Goal: Task Accomplishment & Management: Use online tool/utility

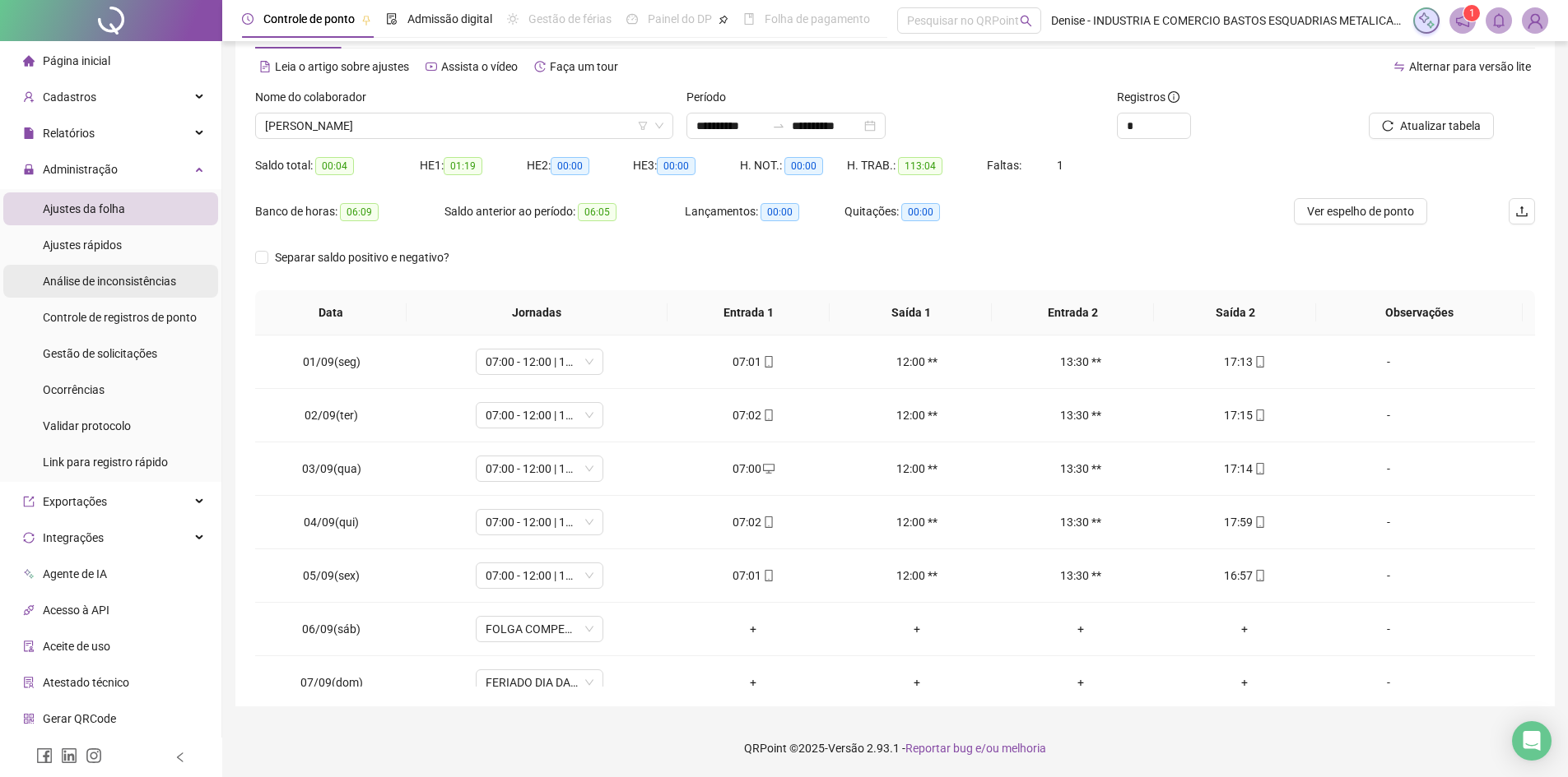
scroll to position [612, 0]
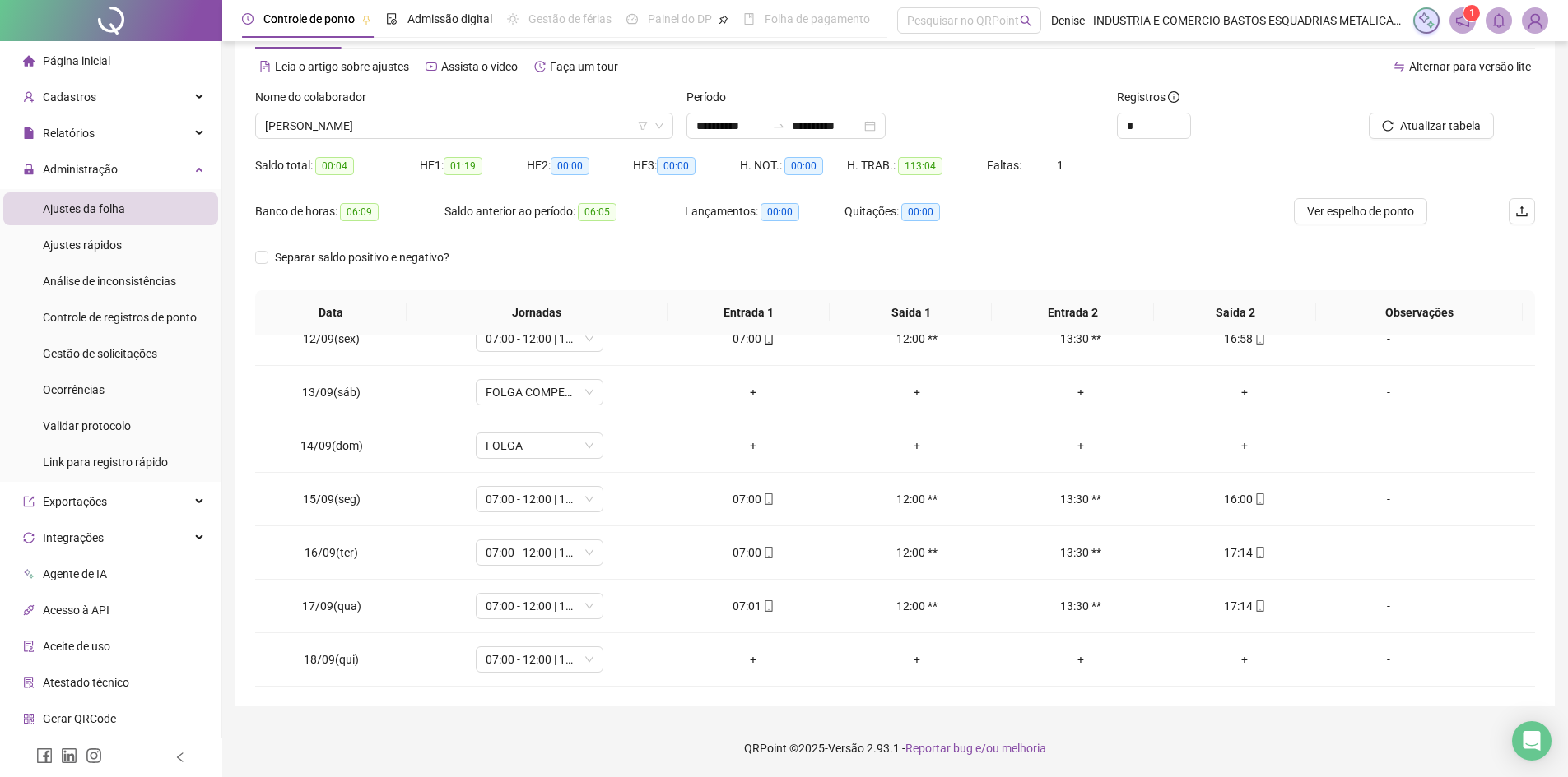
click at [72, 207] on span "Ajustes da folha" at bounding box center [84, 209] width 82 height 13
click at [504, 136] on span "[PERSON_NAME]" at bounding box center [464, 125] width 399 height 24
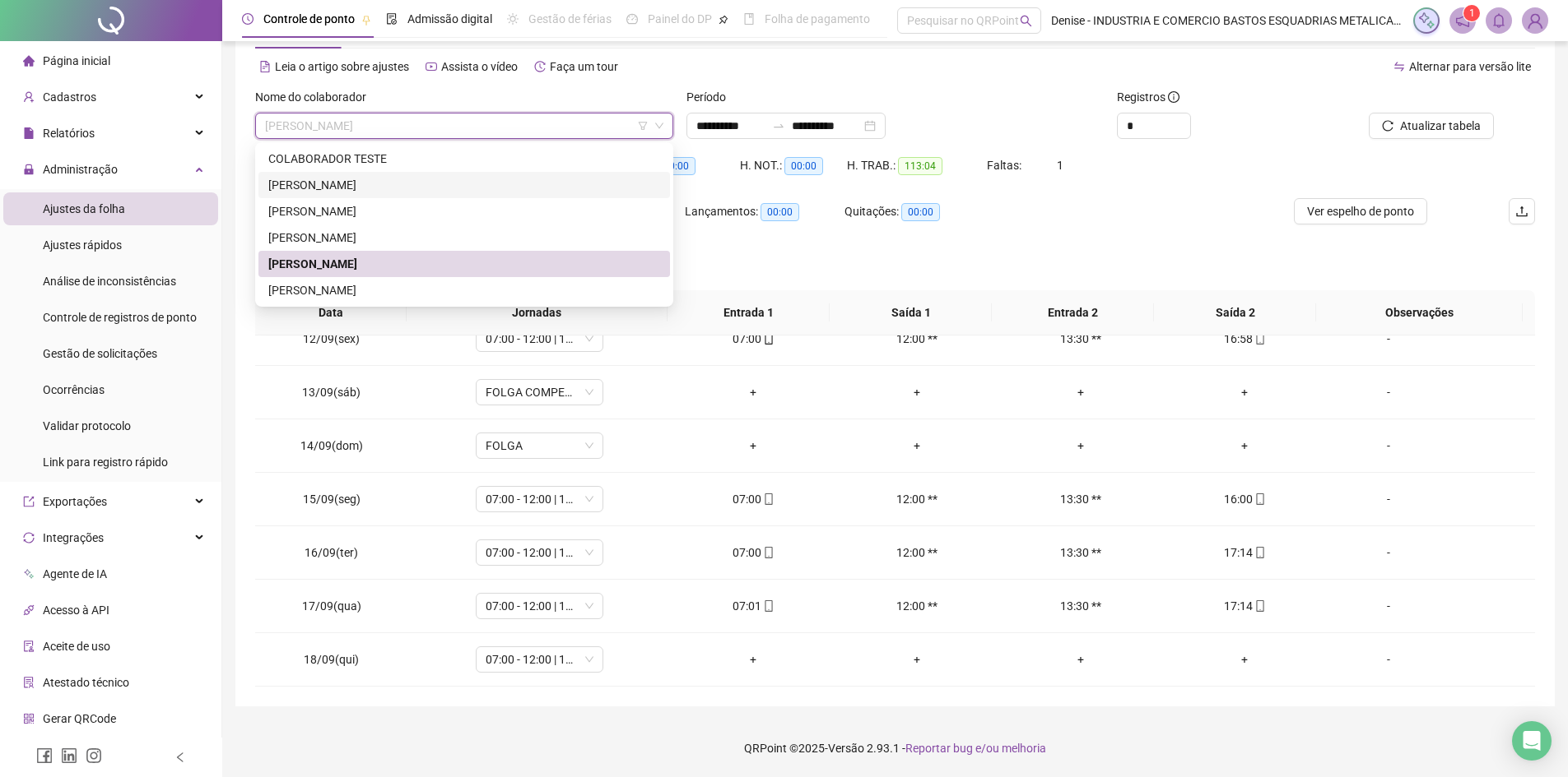
click at [372, 180] on div "[PERSON_NAME]" at bounding box center [464, 184] width 392 height 18
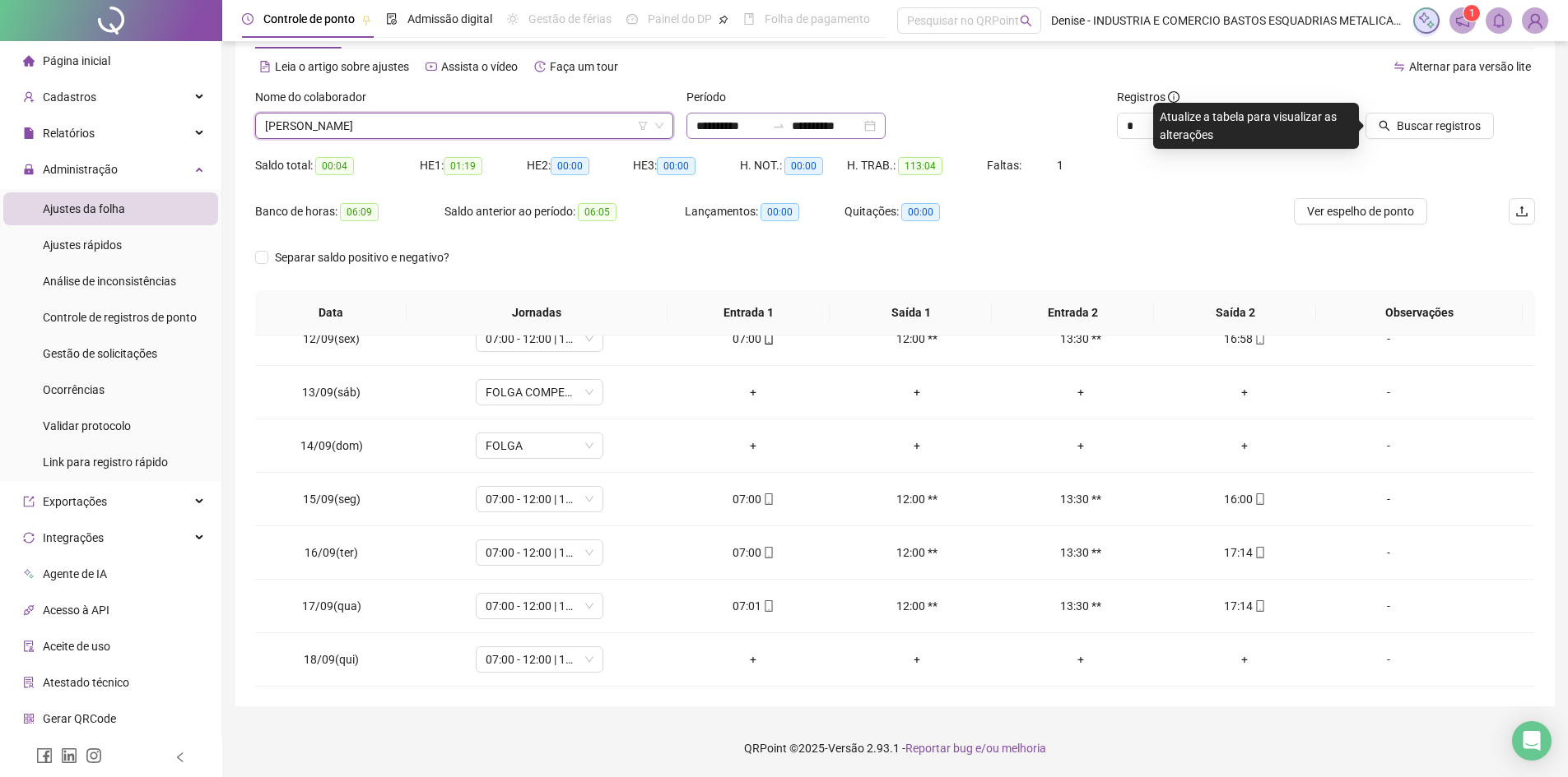
click at [885, 122] on div "**********" at bounding box center [786, 126] width 199 height 26
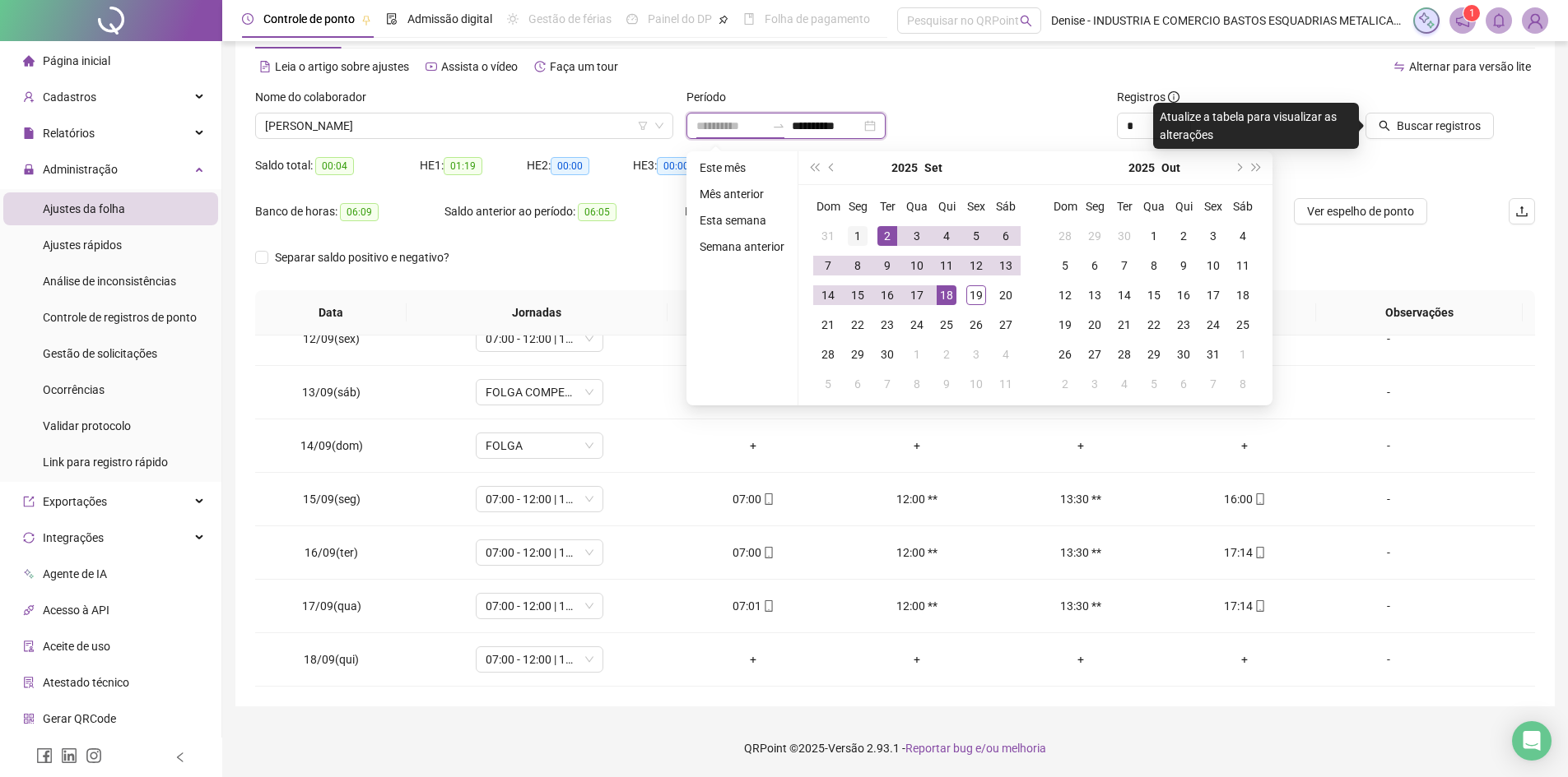
type input "**********"
click at [857, 236] on div "1" at bounding box center [857, 236] width 20 height 20
type input "**********"
click at [974, 295] on div "19" at bounding box center [976, 295] width 20 height 20
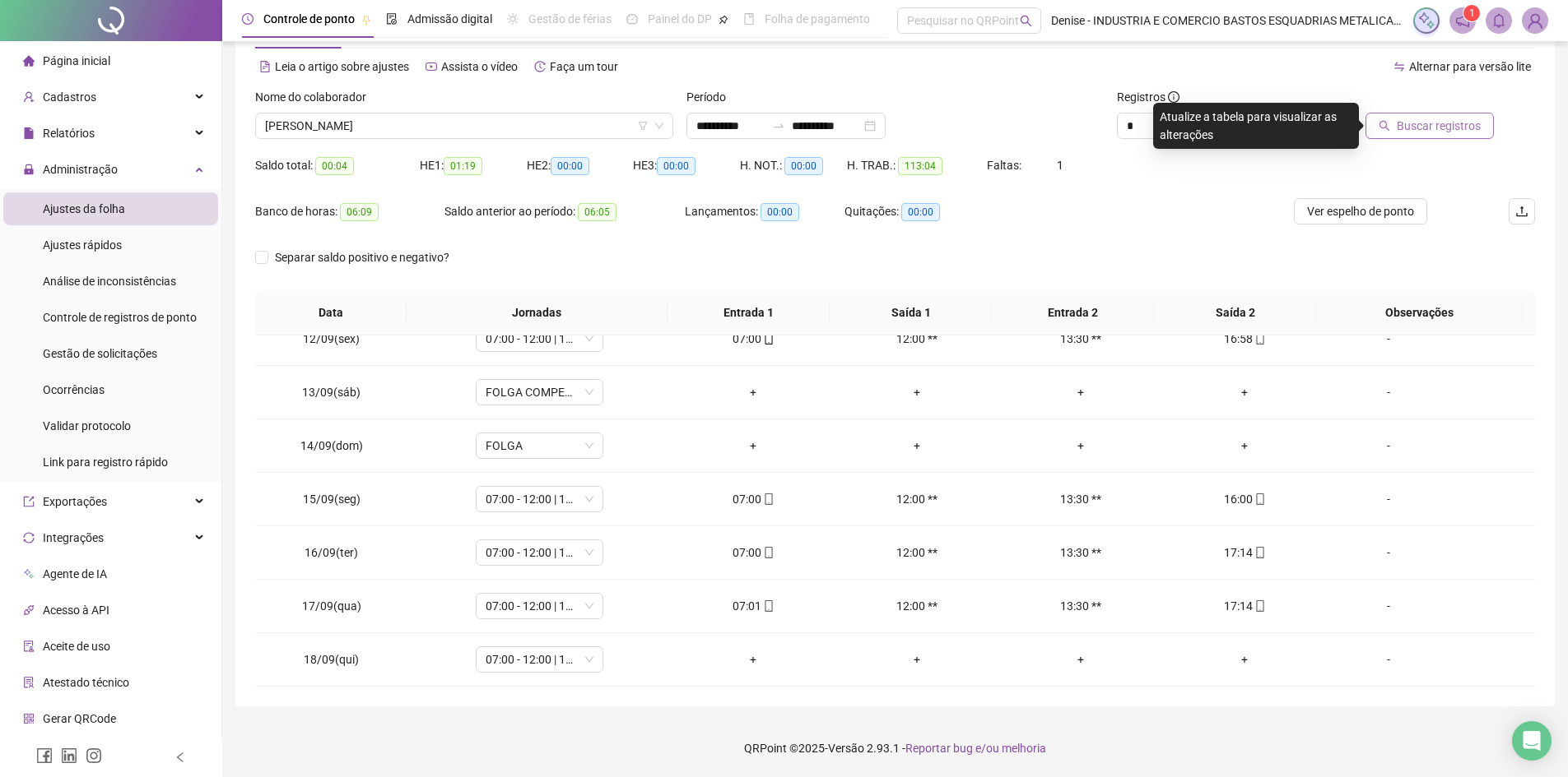
click at [1419, 121] on span "Buscar registros" at bounding box center [1439, 125] width 84 height 18
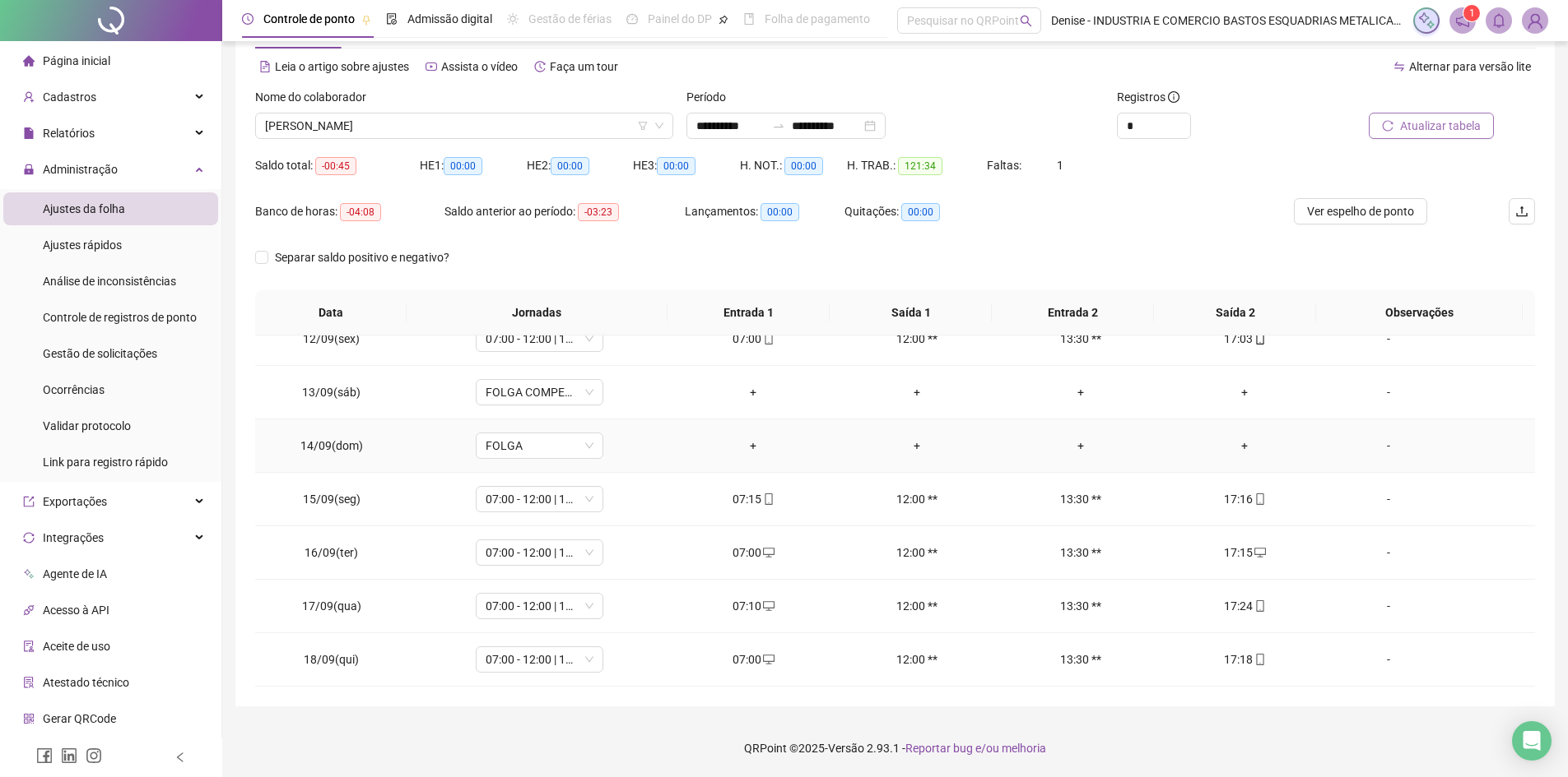
scroll to position [665, 0]
click at [750, 655] on div "+" at bounding box center [753, 659] width 138 height 18
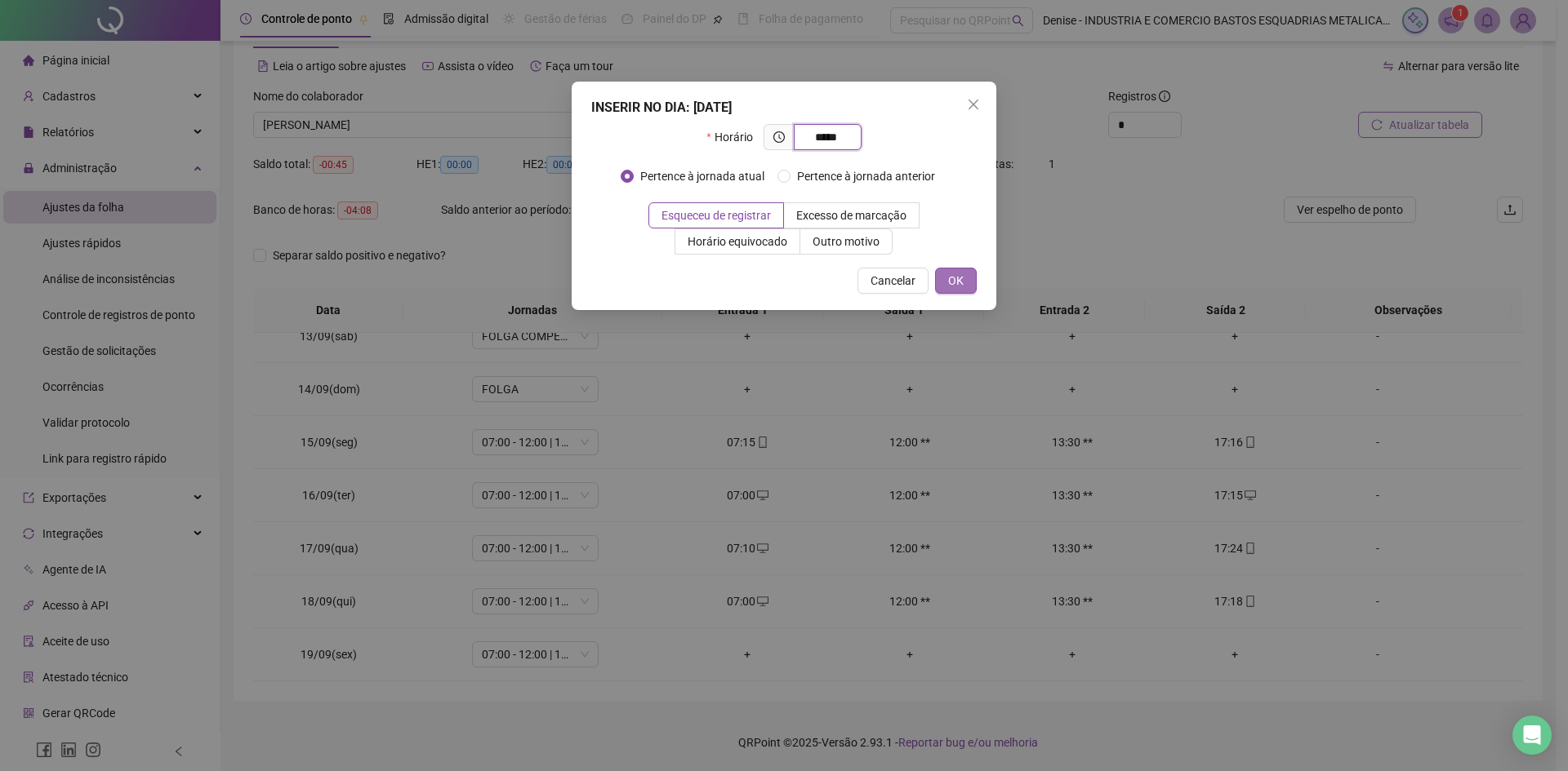
type input "*****"
click at [960, 290] on button "OK" at bounding box center [955, 281] width 42 height 26
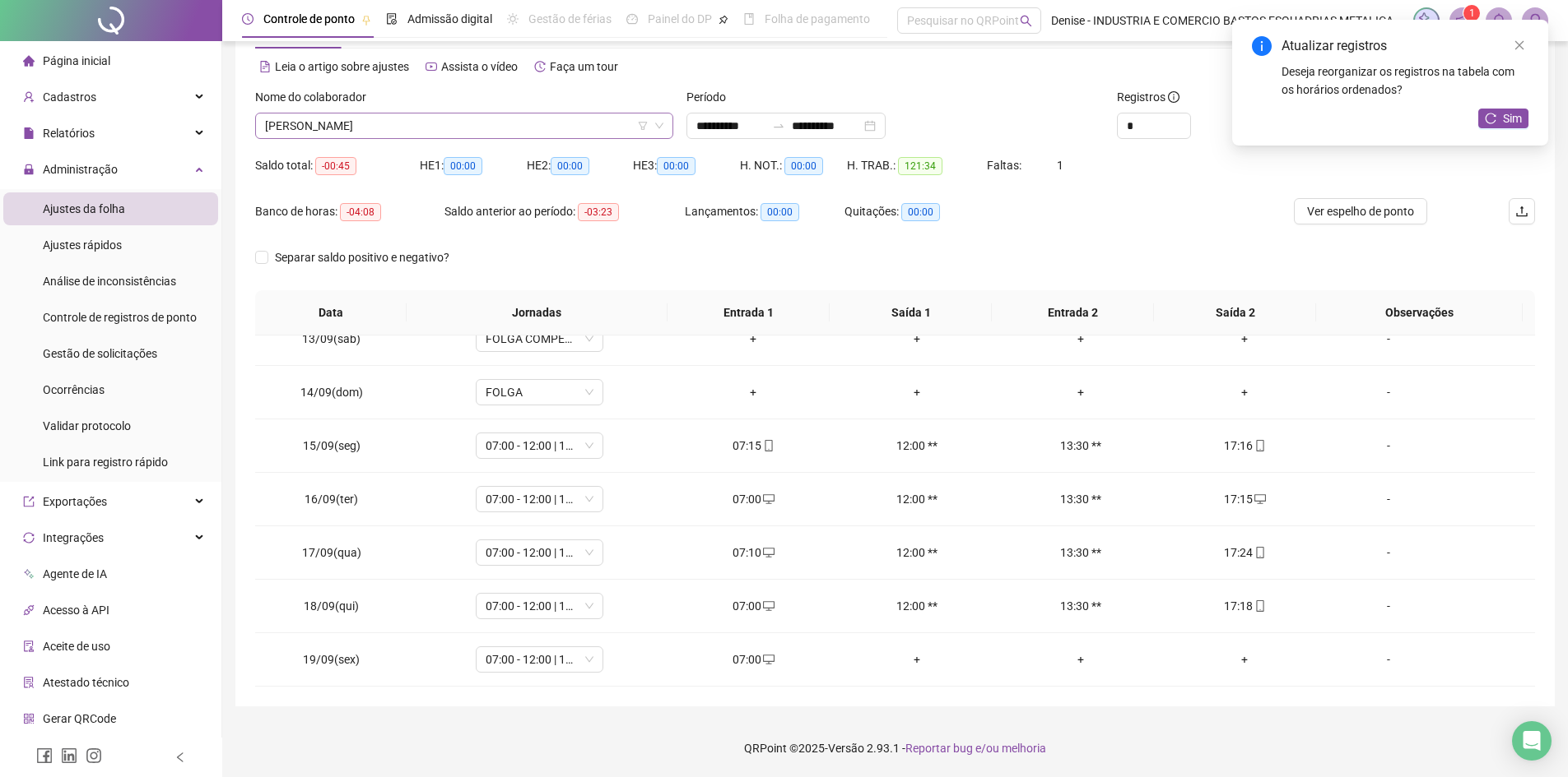
click at [551, 123] on span "[PERSON_NAME]" at bounding box center [464, 125] width 399 height 24
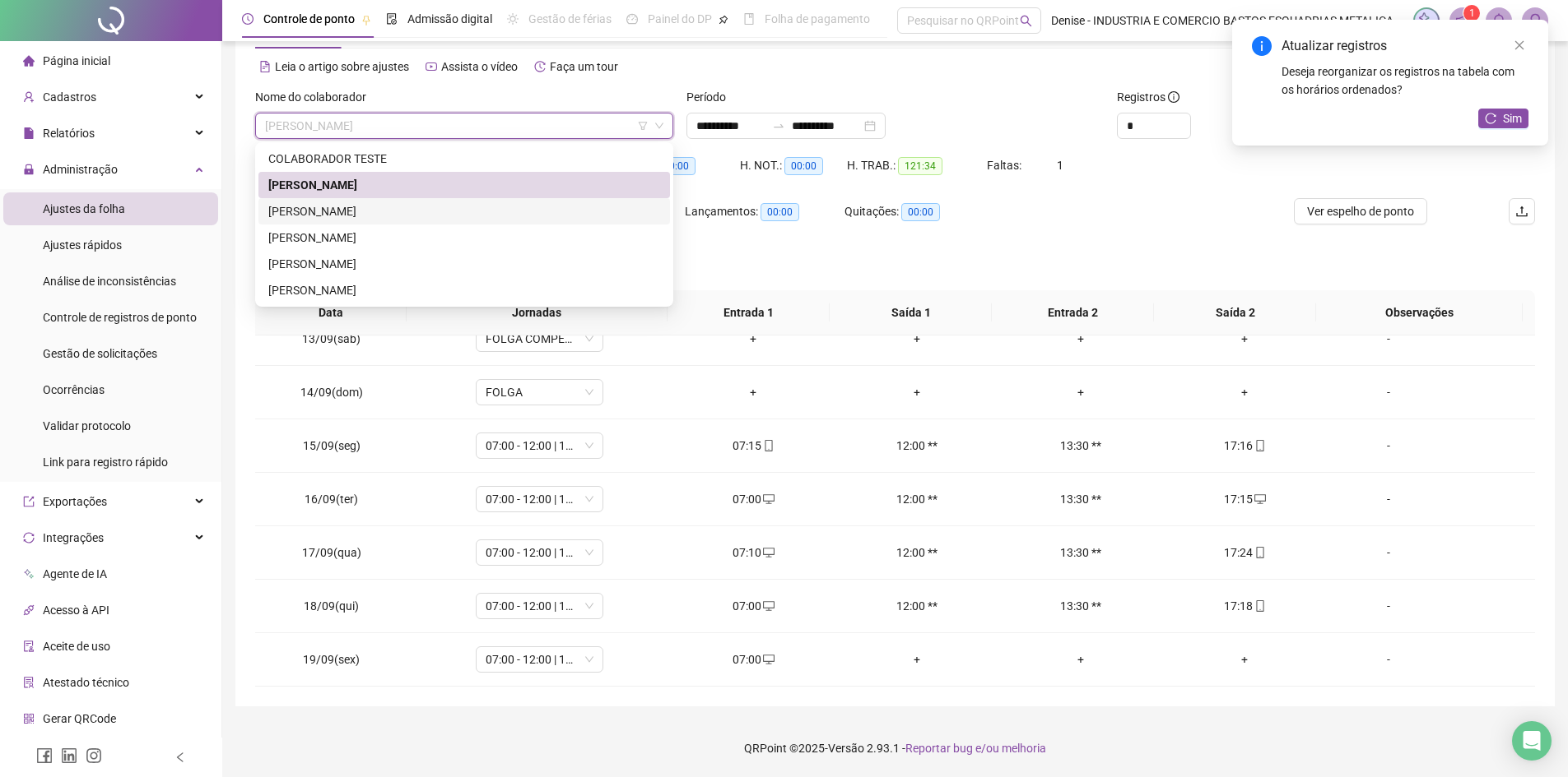
click at [347, 206] on div "[PERSON_NAME]" at bounding box center [464, 210] width 392 height 18
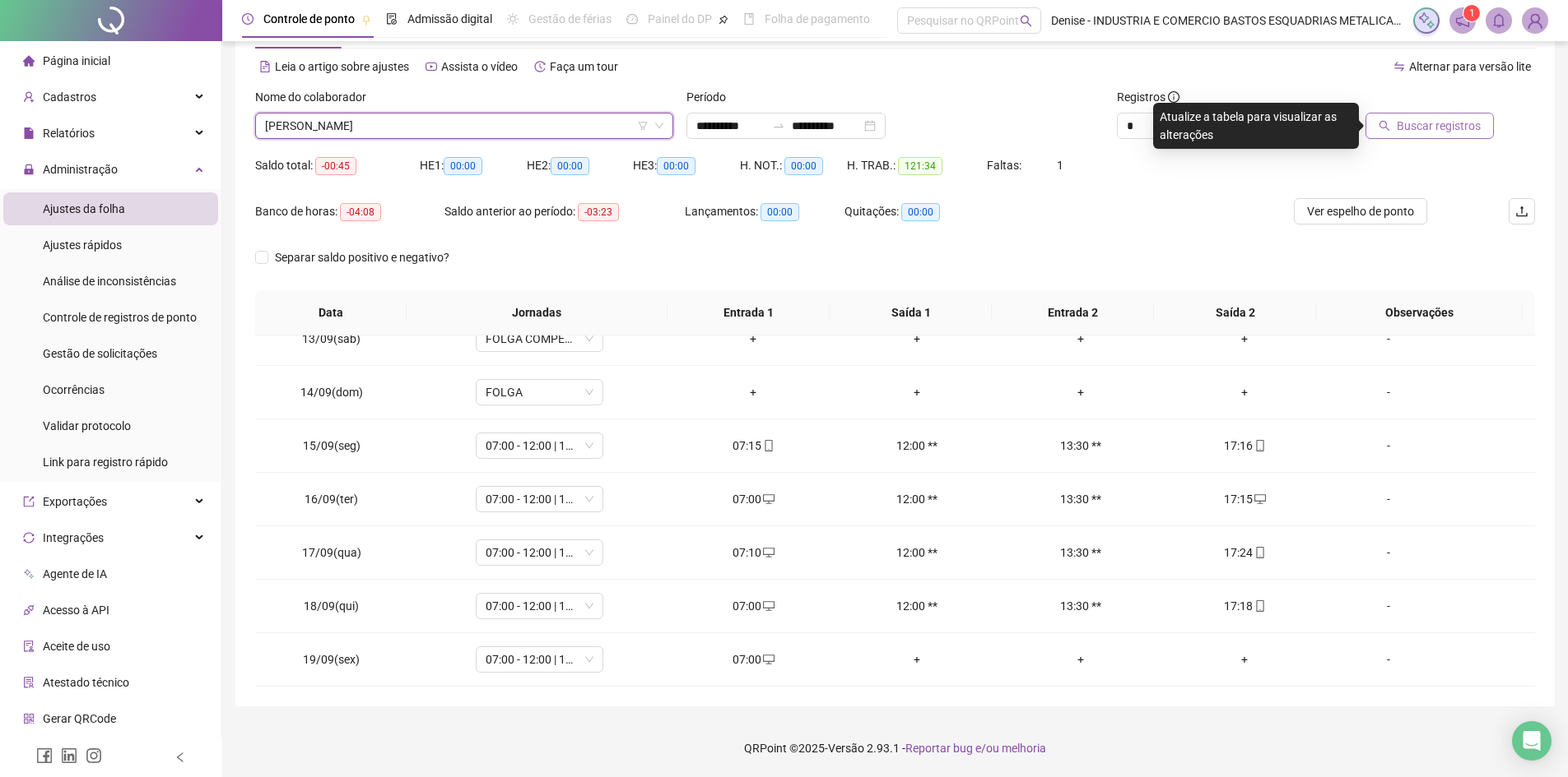
click at [1413, 131] on span "Buscar registros" at bounding box center [1439, 125] width 84 height 18
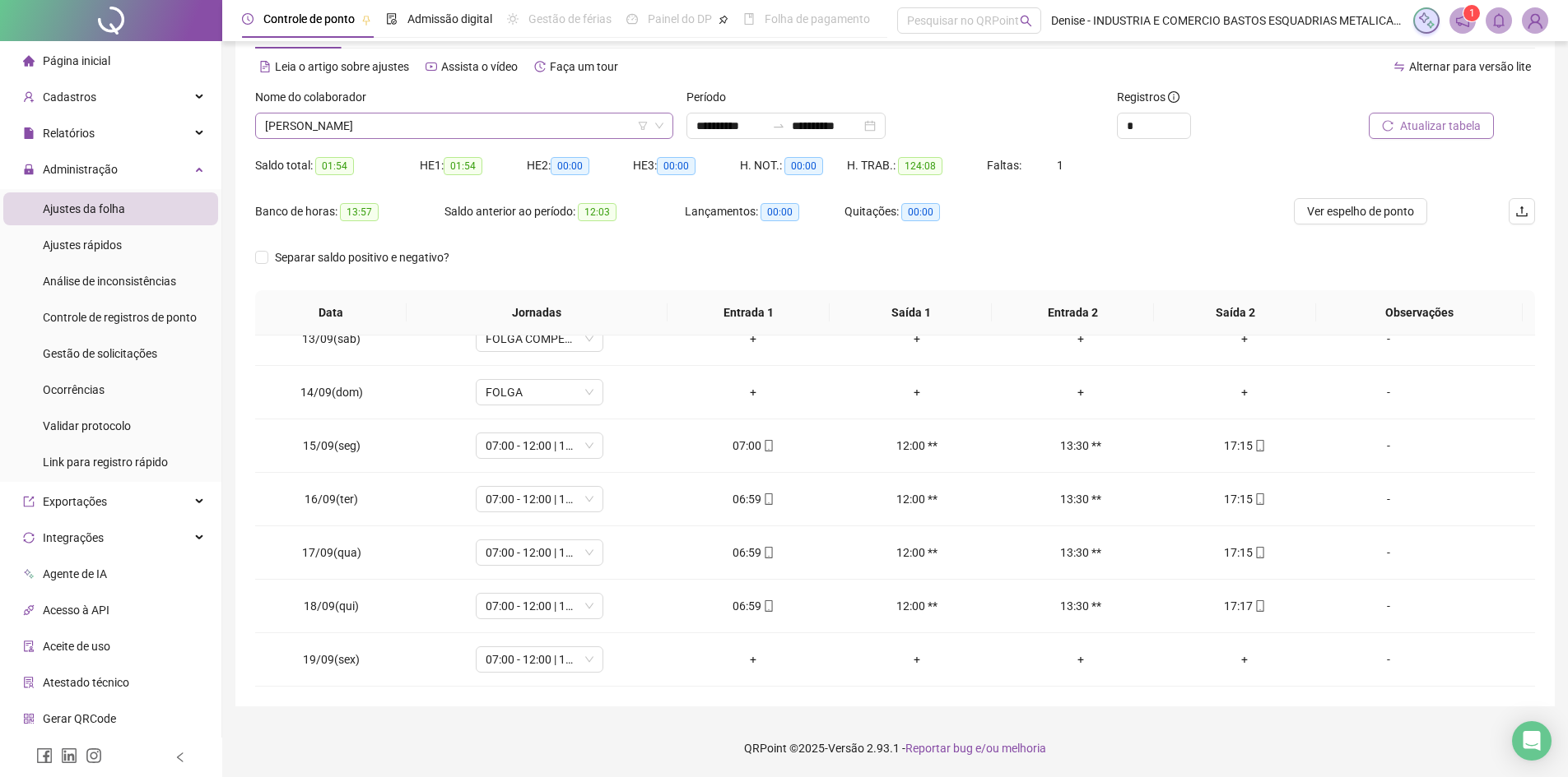
click at [544, 137] on span "[PERSON_NAME]" at bounding box center [464, 125] width 399 height 24
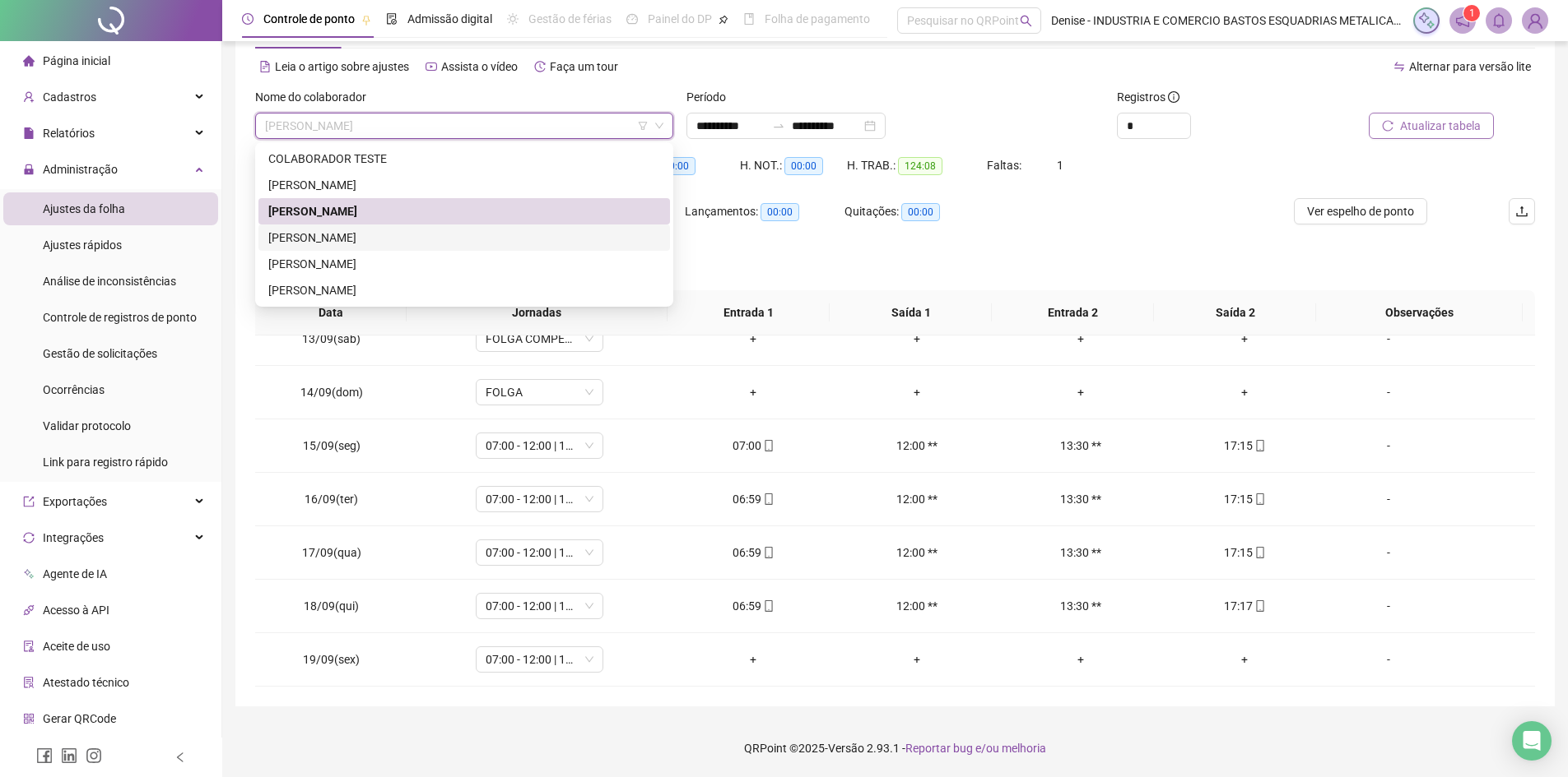
click at [384, 236] on div "[PERSON_NAME]" at bounding box center [464, 237] width 392 height 18
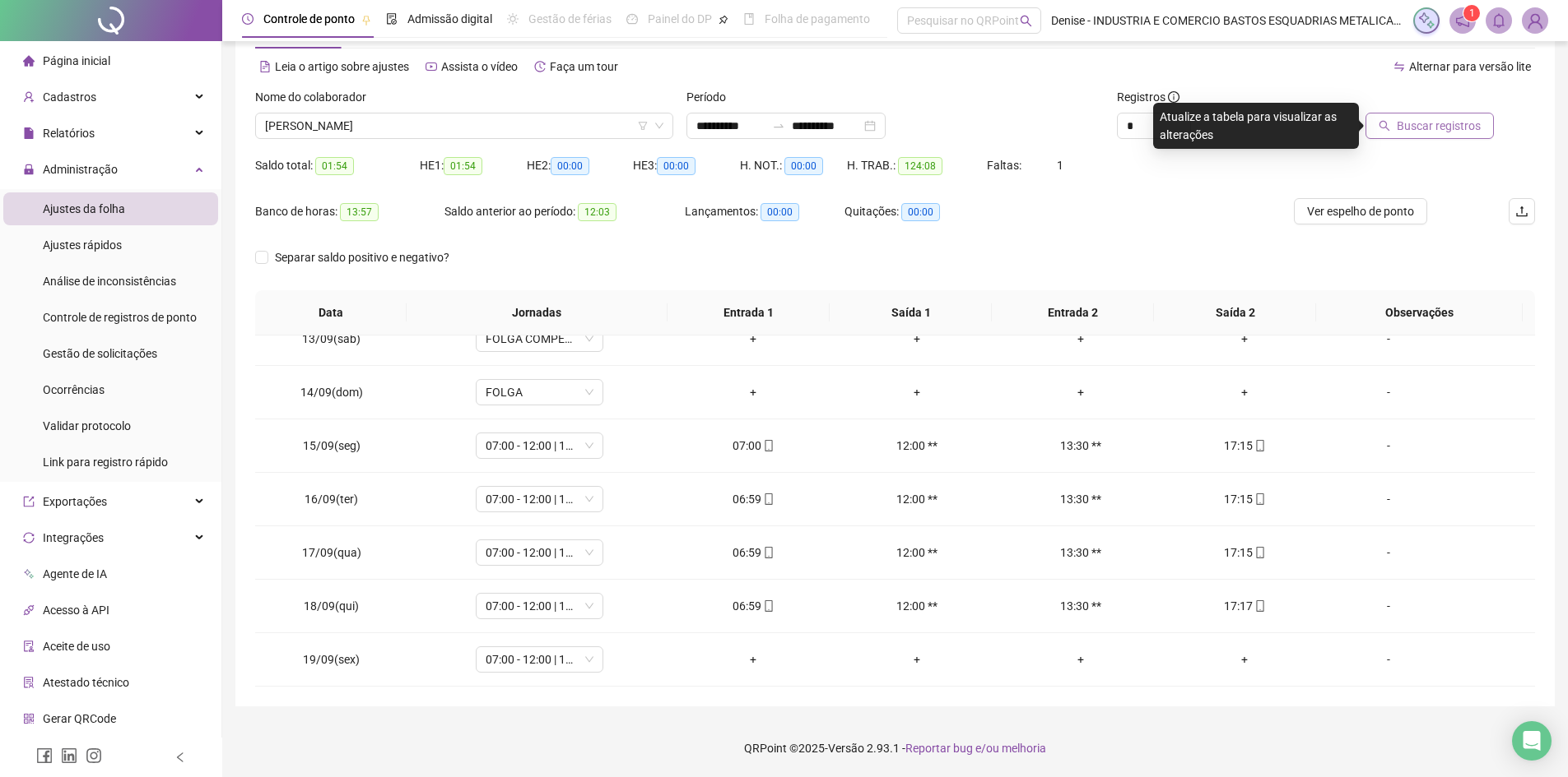
click at [1420, 126] on span "Buscar registros" at bounding box center [1439, 125] width 84 height 18
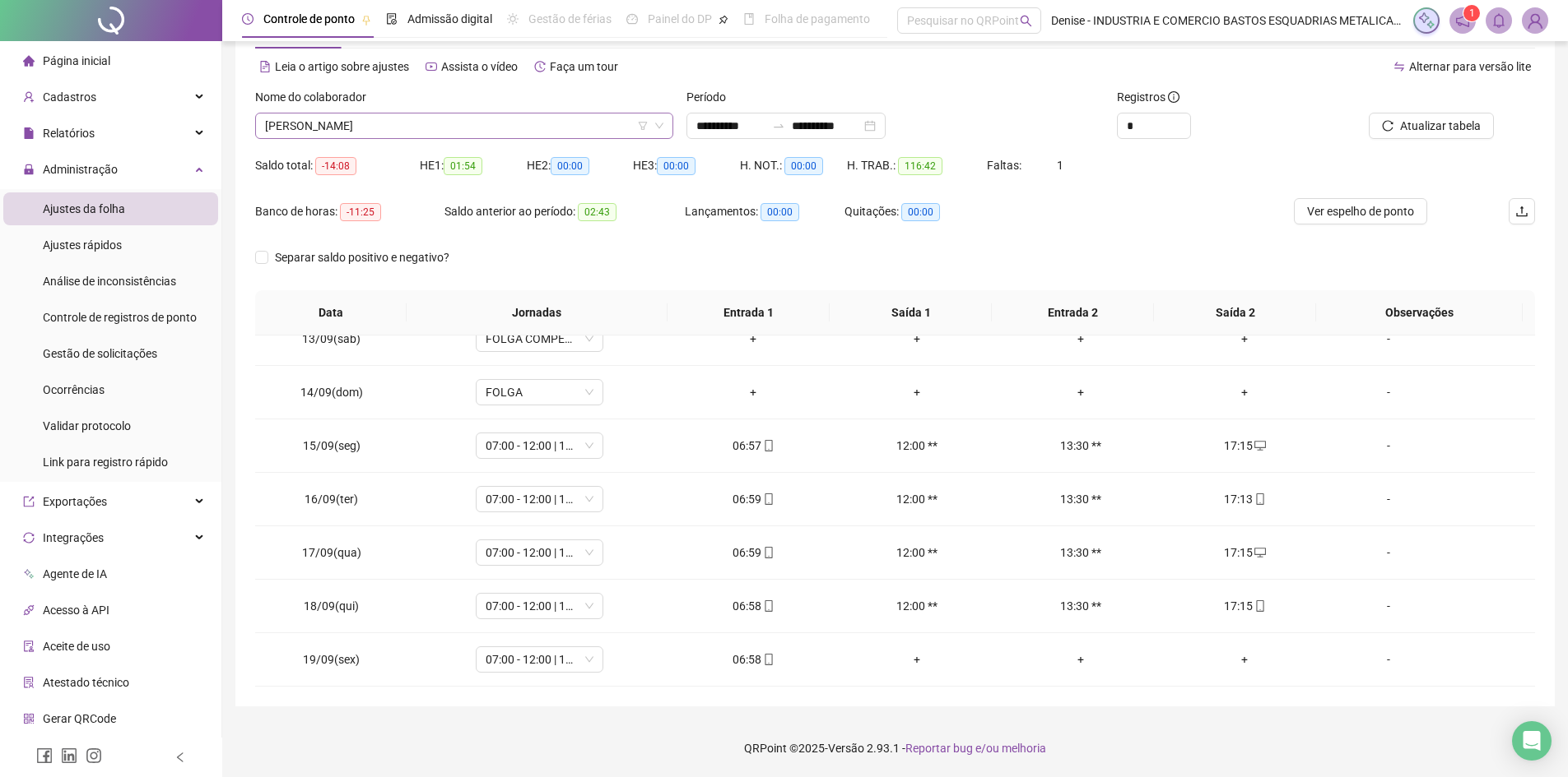
click at [480, 127] on span "[PERSON_NAME]" at bounding box center [464, 125] width 399 height 24
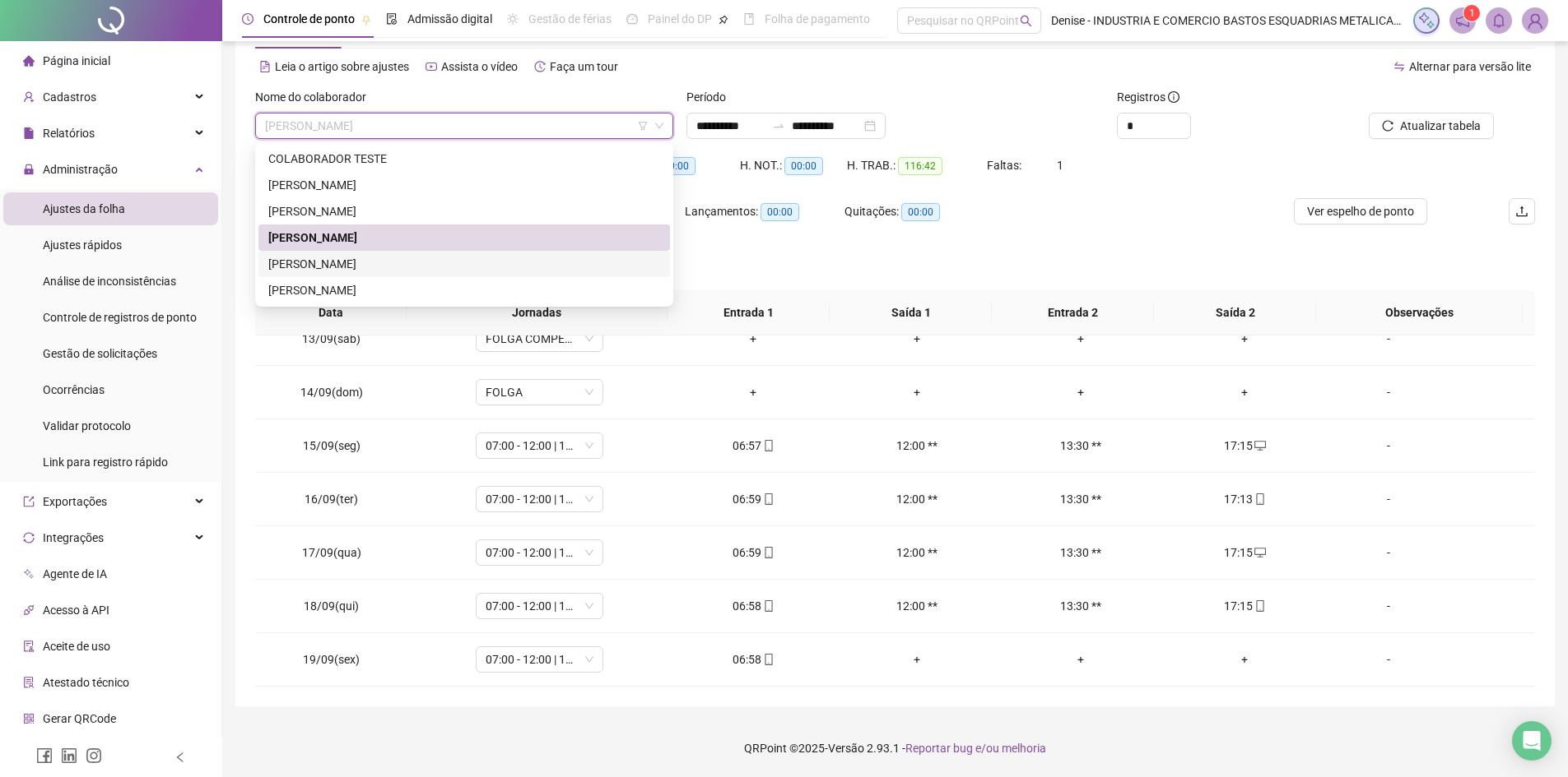
click at [401, 262] on div "[PERSON_NAME]" at bounding box center [464, 264] width 392 height 18
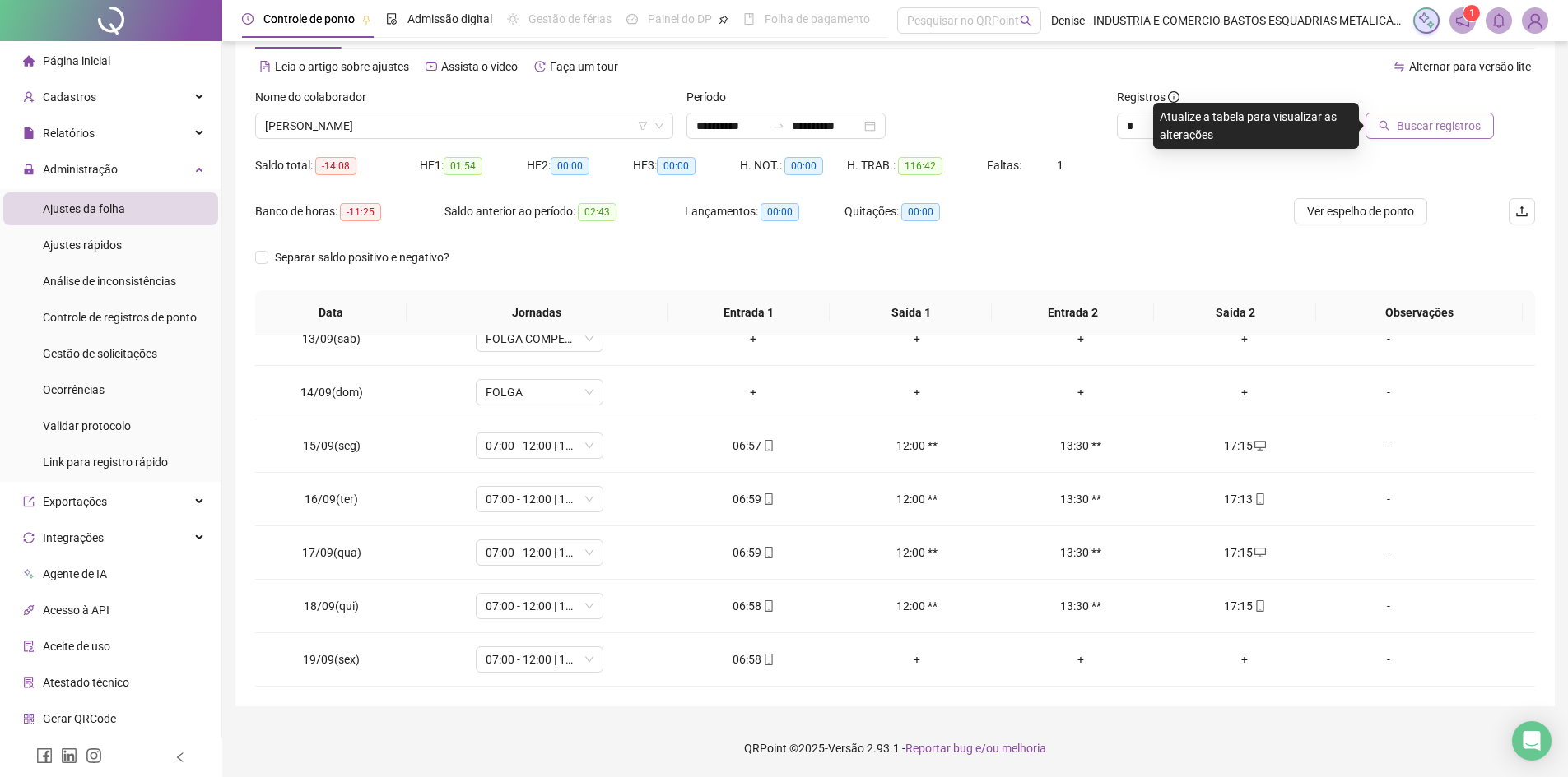
click at [1420, 124] on span "Buscar registros" at bounding box center [1439, 125] width 84 height 18
click at [544, 128] on span "[PERSON_NAME]" at bounding box center [464, 125] width 399 height 24
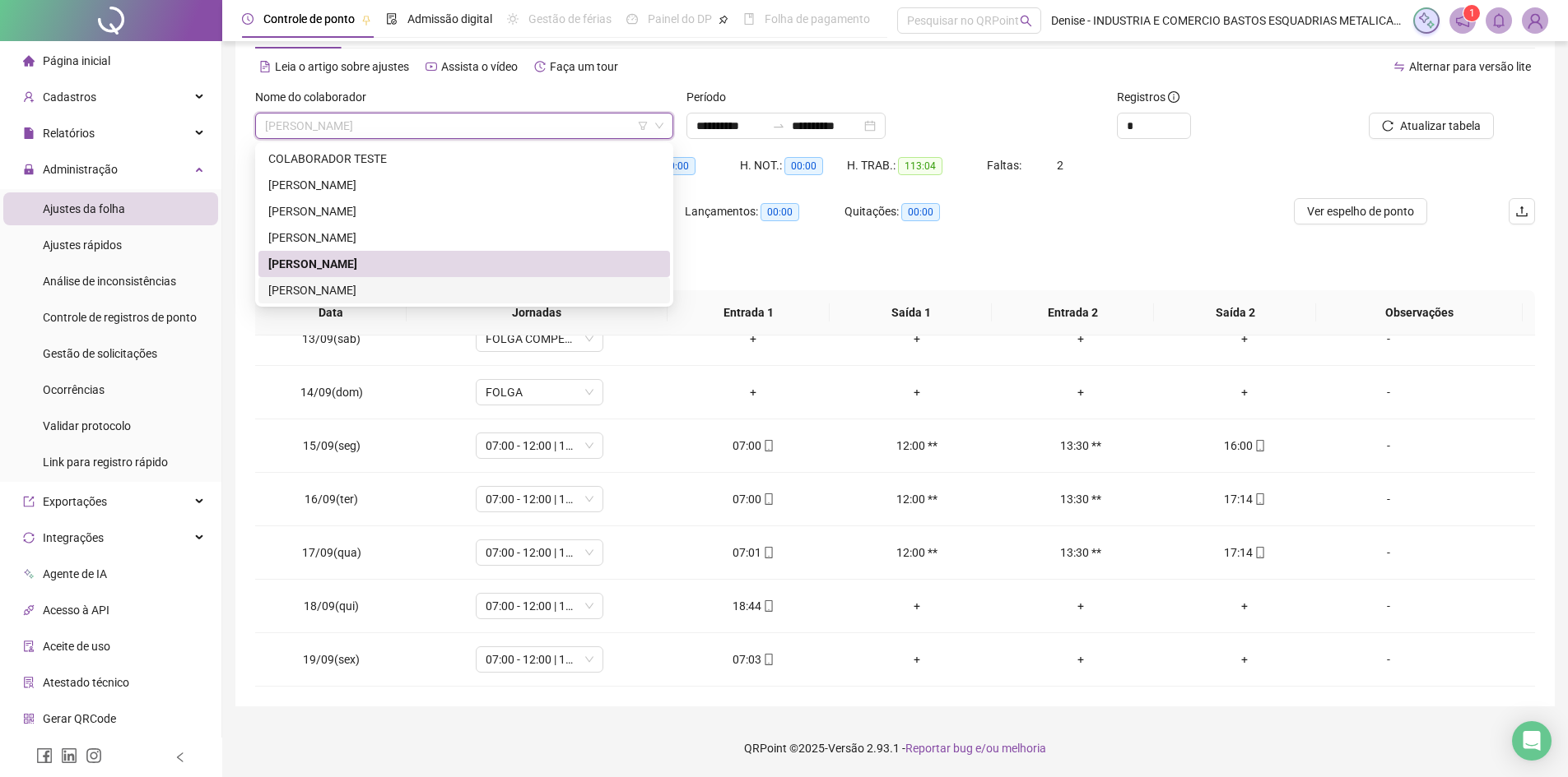
click at [385, 289] on div "[PERSON_NAME]" at bounding box center [464, 290] width 392 height 18
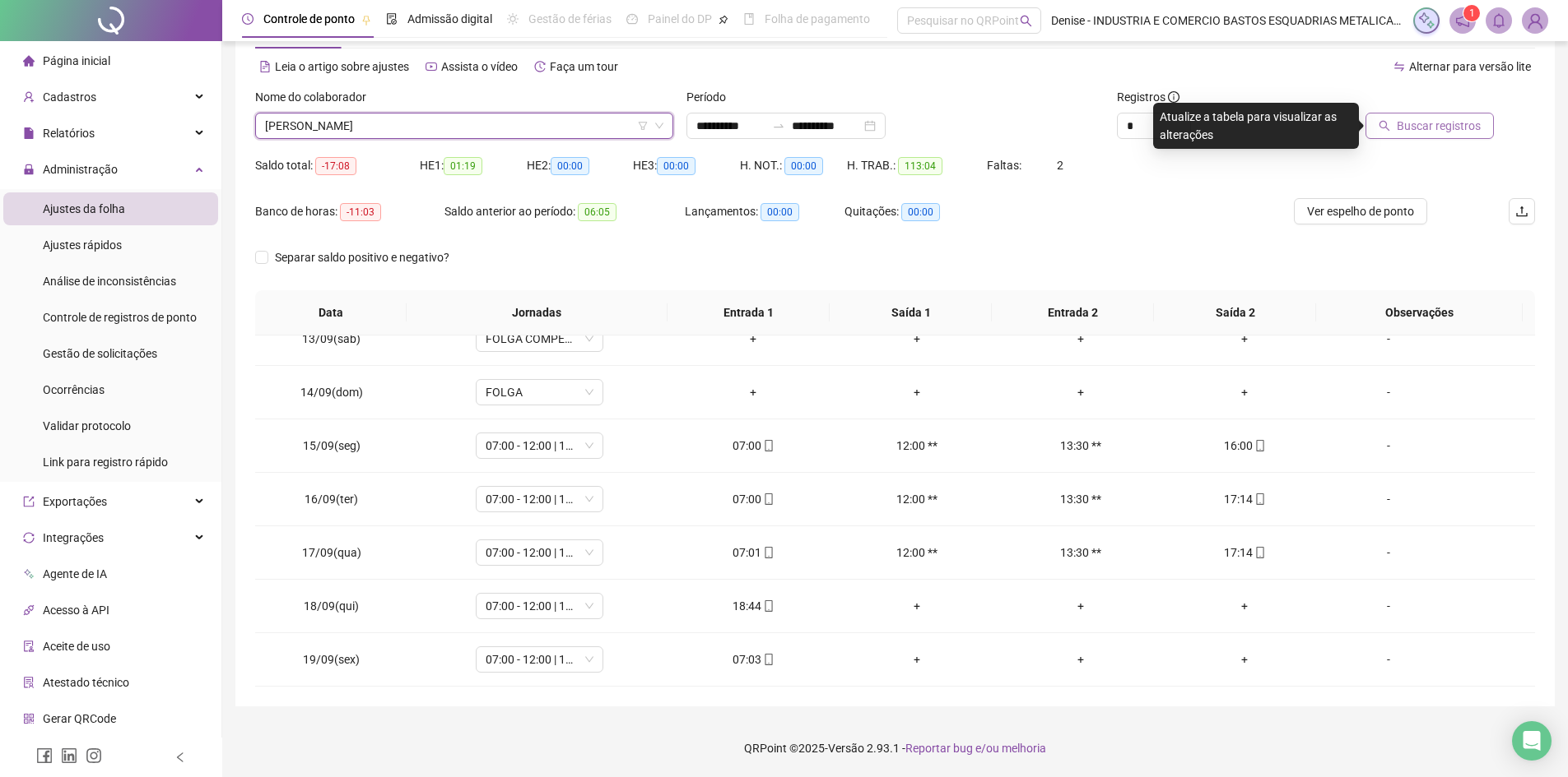
click at [1404, 127] on span "Buscar registros" at bounding box center [1439, 125] width 84 height 18
click at [539, 132] on span "[PERSON_NAME]" at bounding box center [464, 125] width 399 height 24
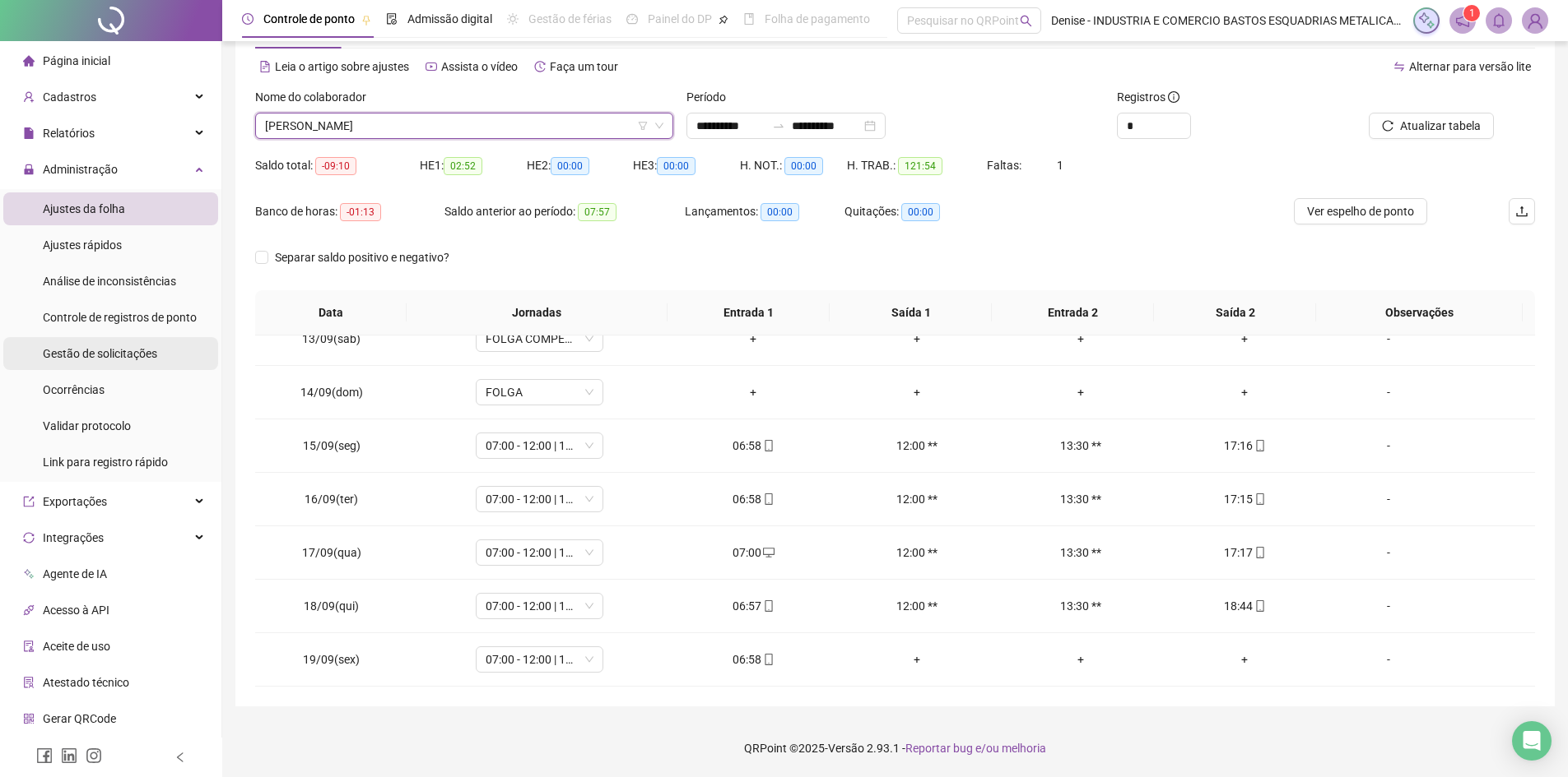
click at [77, 352] on span "Gestão de solicitações" at bounding box center [100, 353] width 114 height 13
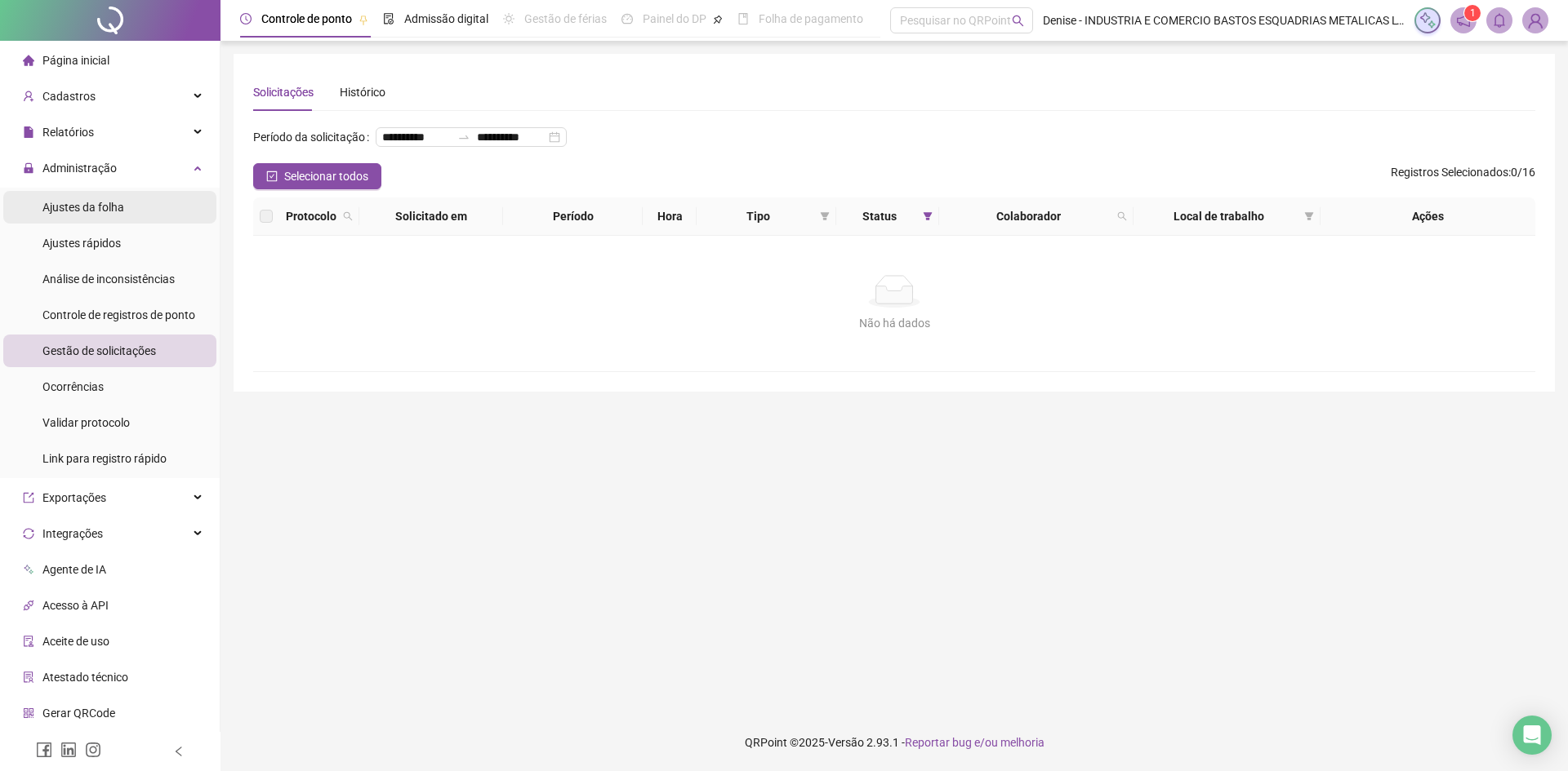
click at [112, 213] on span "Ajustes da folha" at bounding box center [84, 207] width 82 height 13
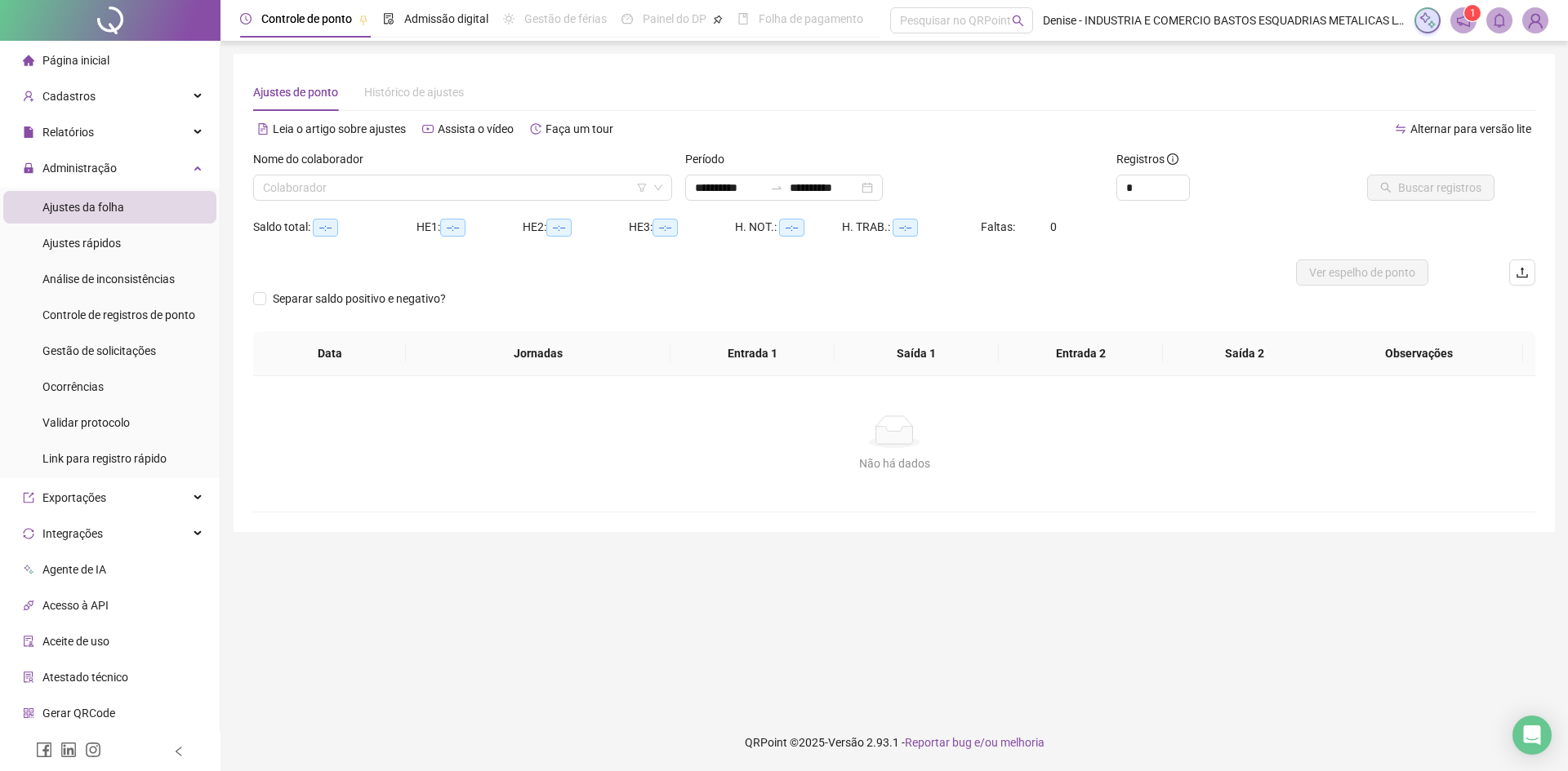
type input "**********"
click at [606, 188] on input "search" at bounding box center [455, 187] width 384 height 24
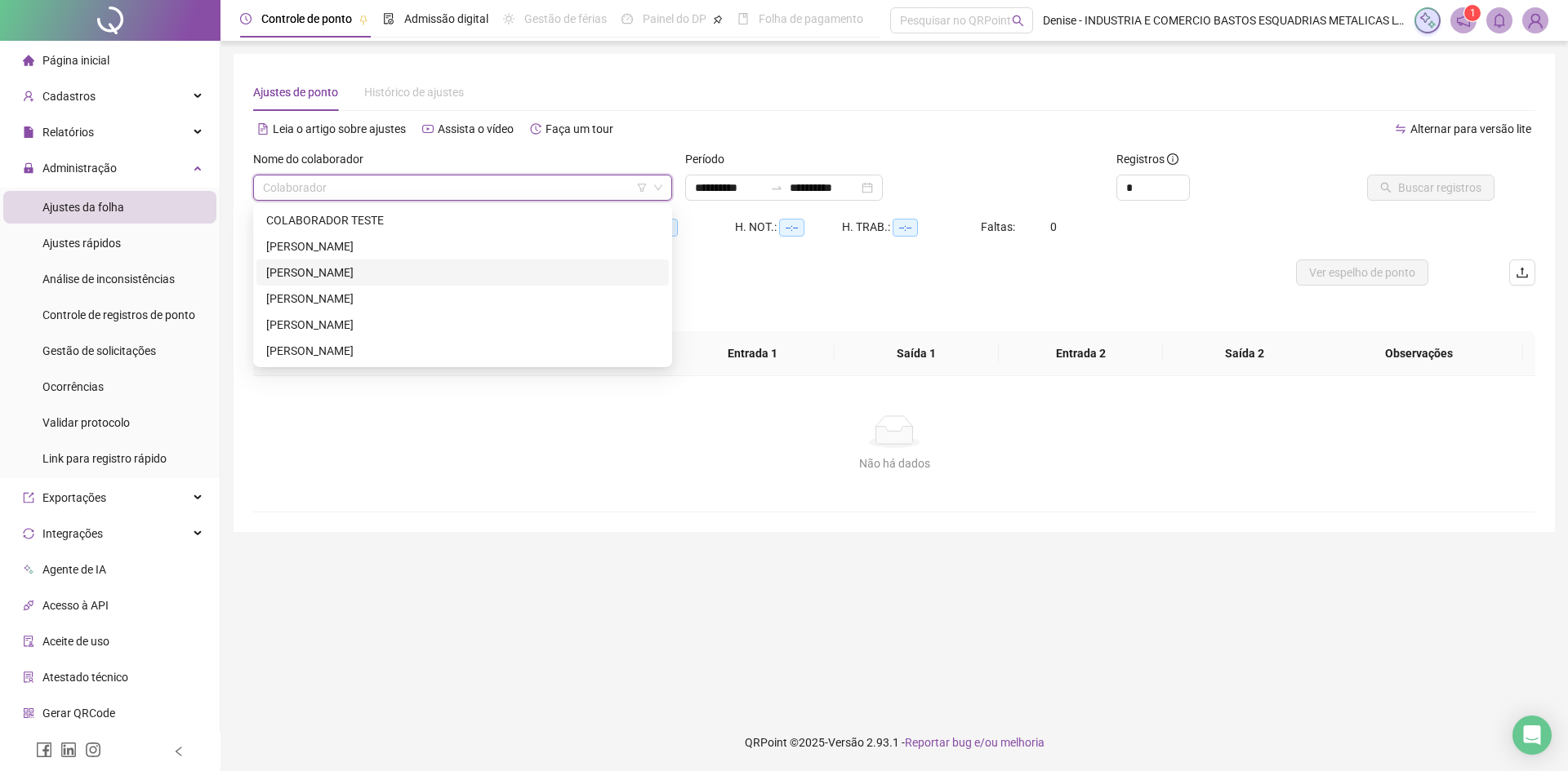
click at [407, 268] on div "[PERSON_NAME]" at bounding box center [462, 272] width 393 height 18
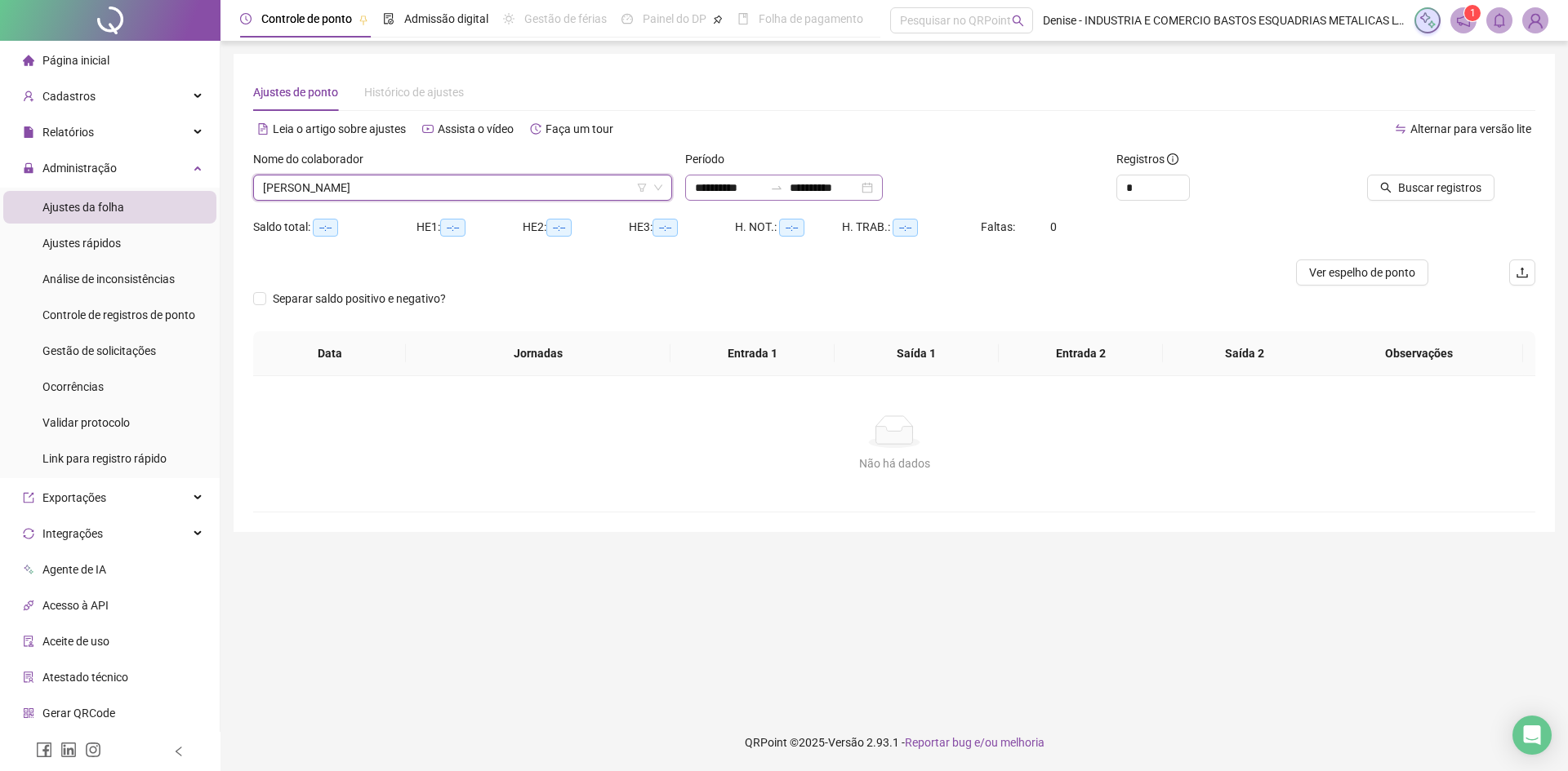
click at [883, 190] on div "**********" at bounding box center [784, 187] width 198 height 26
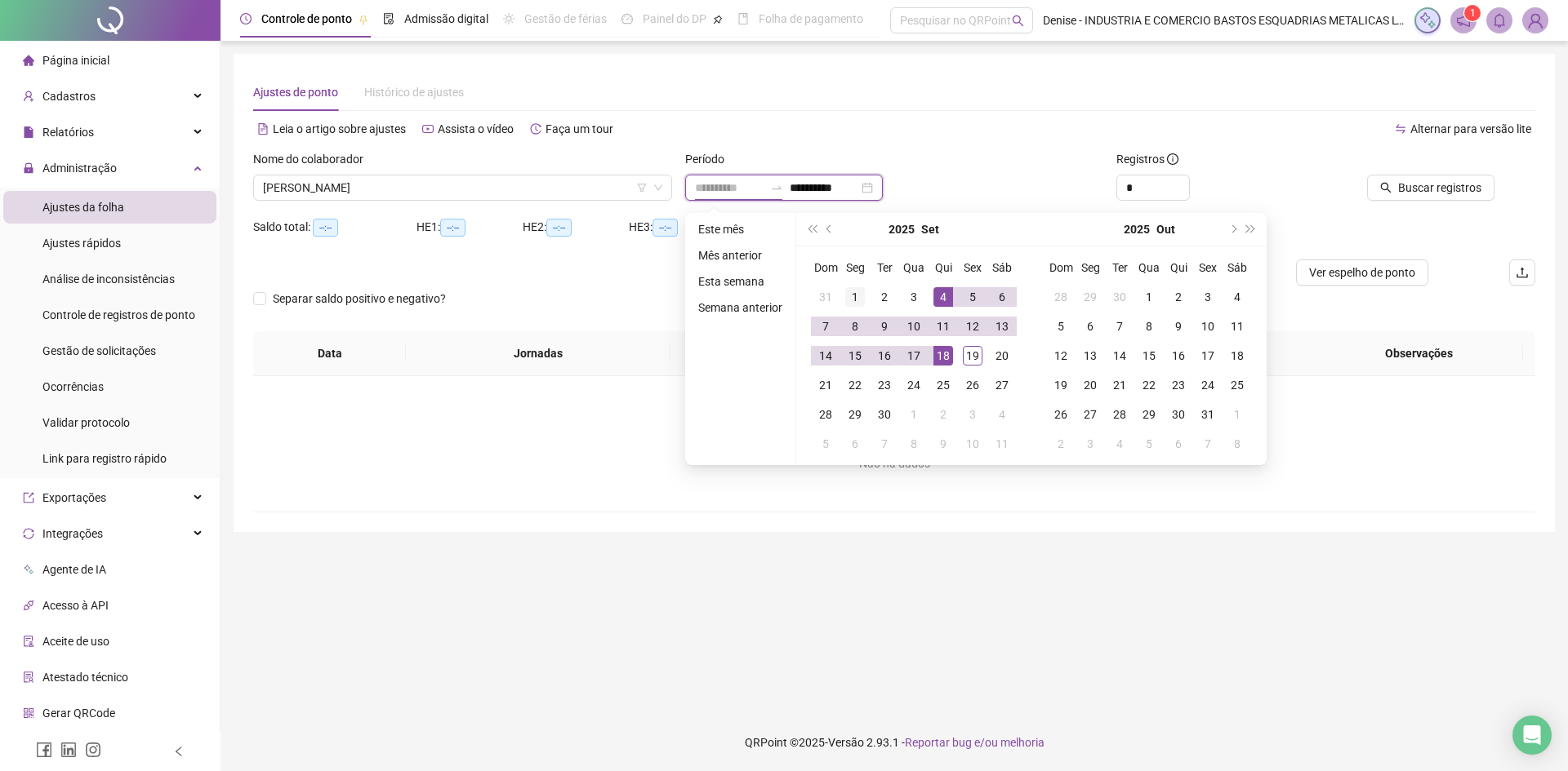
type input "**********"
click at [858, 295] on div "1" at bounding box center [854, 297] width 19 height 19
type input "**********"
click at [975, 353] on div "19" at bounding box center [972, 355] width 19 height 19
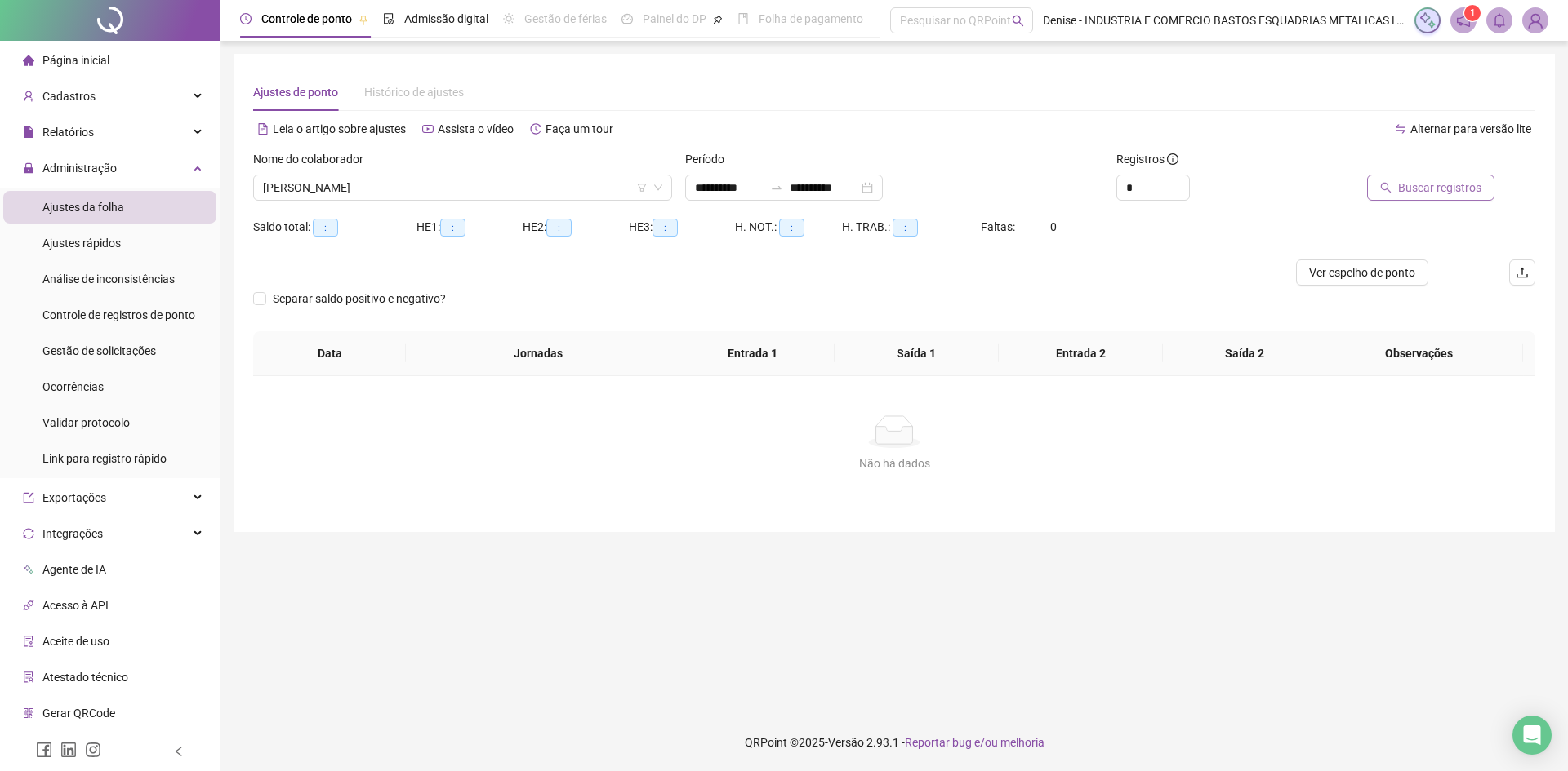
click at [1426, 189] on span "Buscar registros" at bounding box center [1440, 187] width 84 height 18
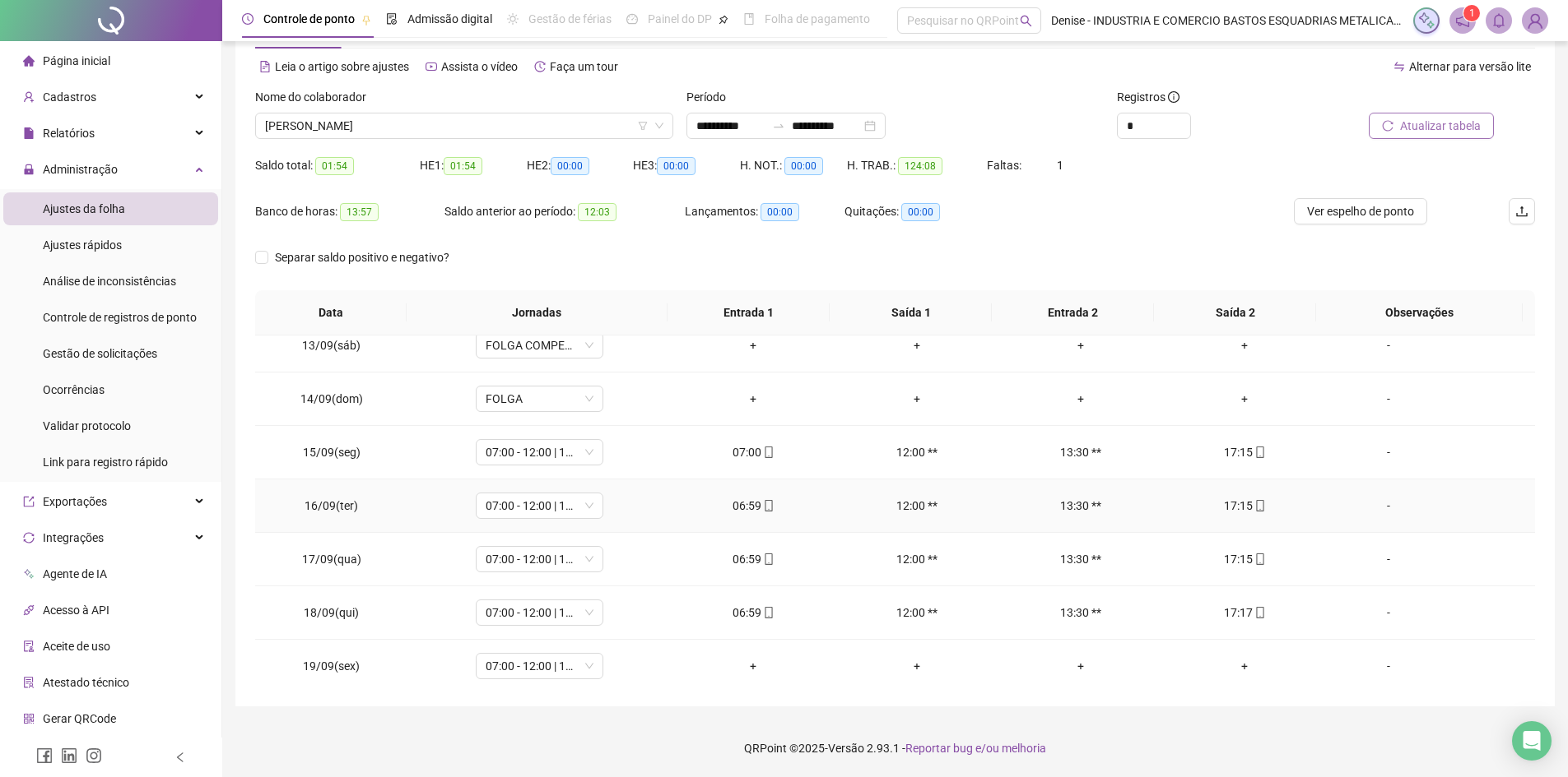
scroll to position [665, 0]
click at [748, 653] on div "+" at bounding box center [753, 659] width 138 height 18
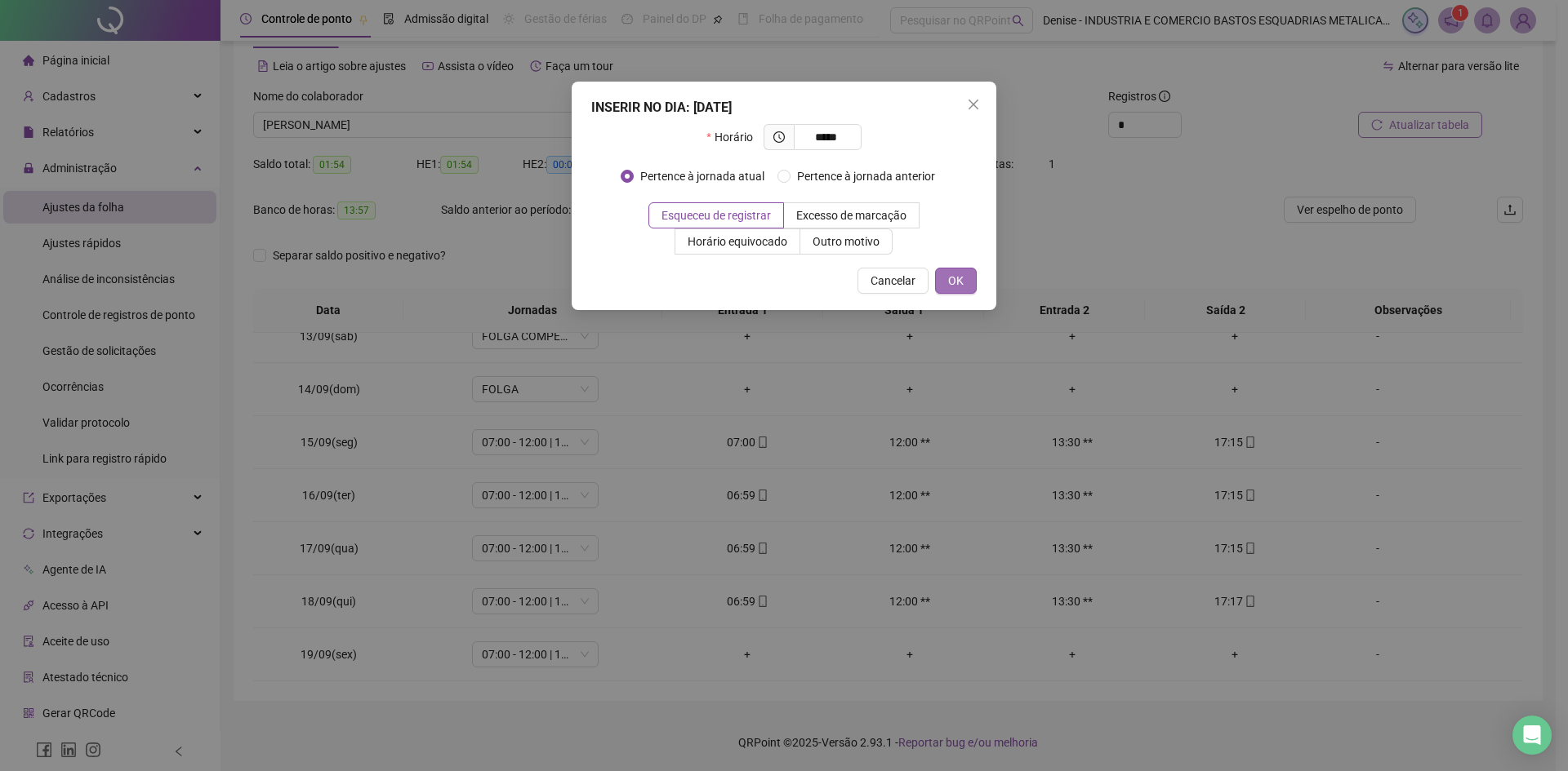
type input "*****"
click at [958, 279] on span "OK" at bounding box center [955, 280] width 16 height 18
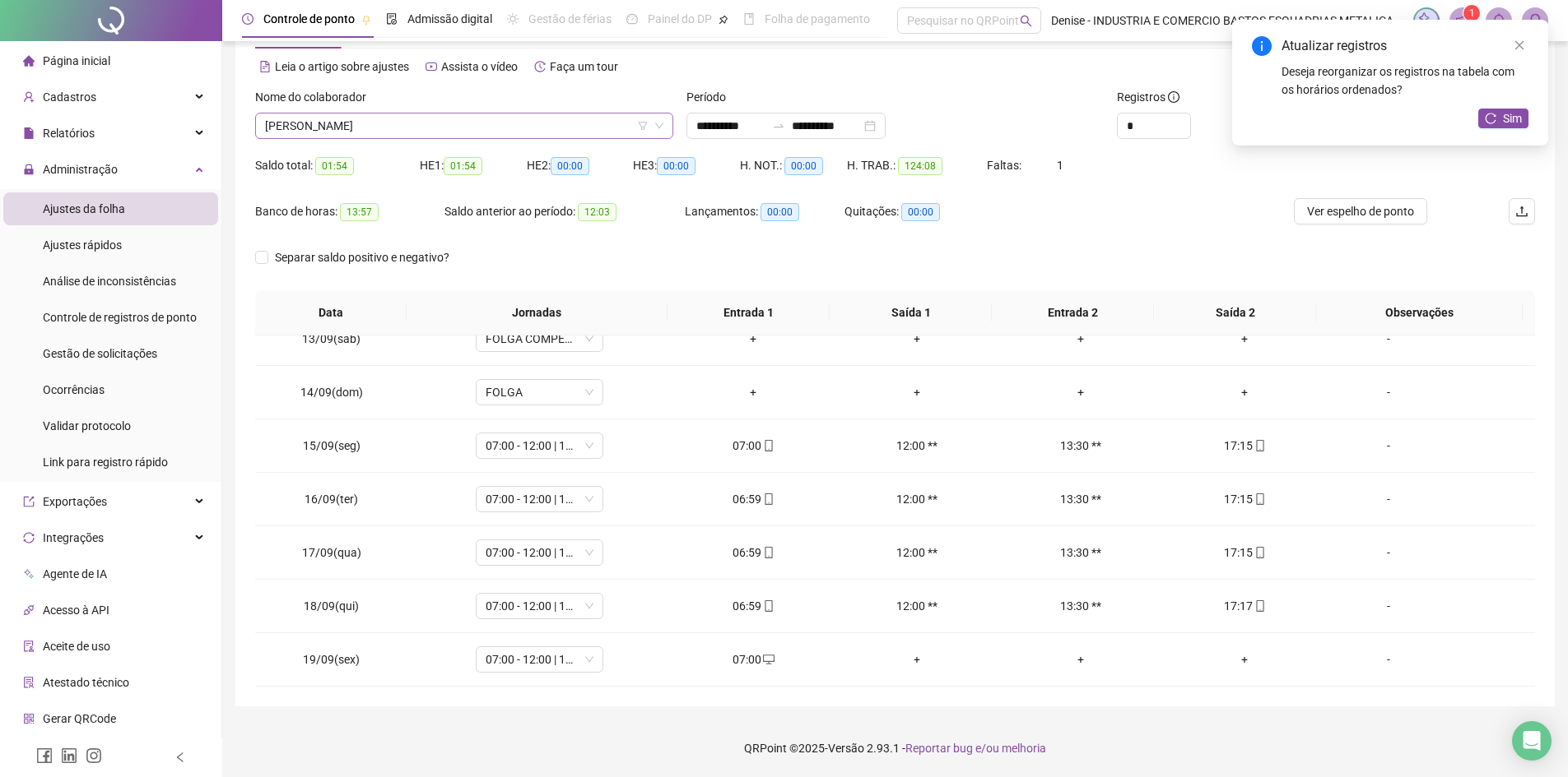
click at [568, 128] on span "[PERSON_NAME]" at bounding box center [464, 125] width 399 height 24
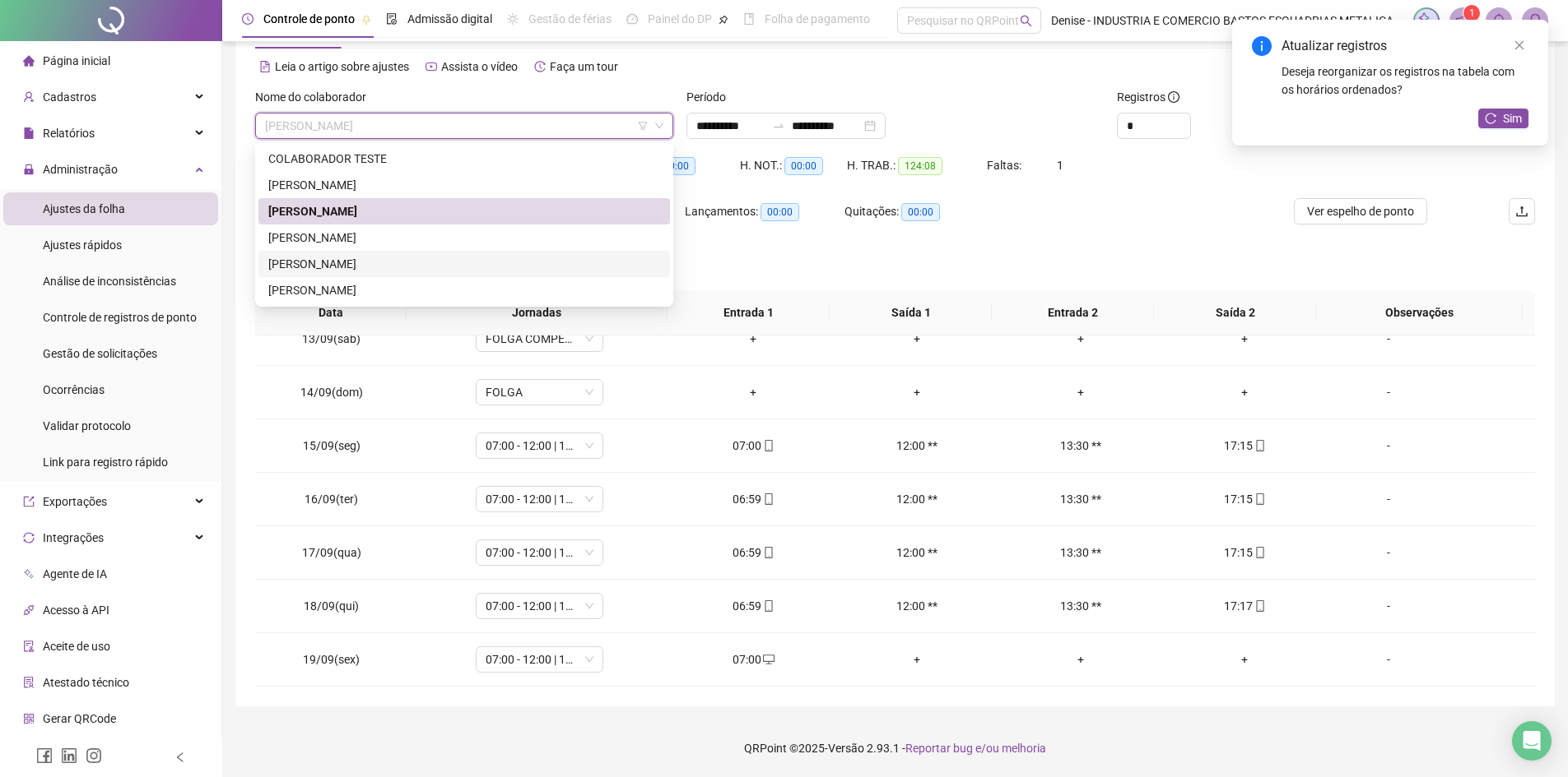
click at [379, 254] on div "[PERSON_NAME]" at bounding box center [464, 264] width 412 height 26
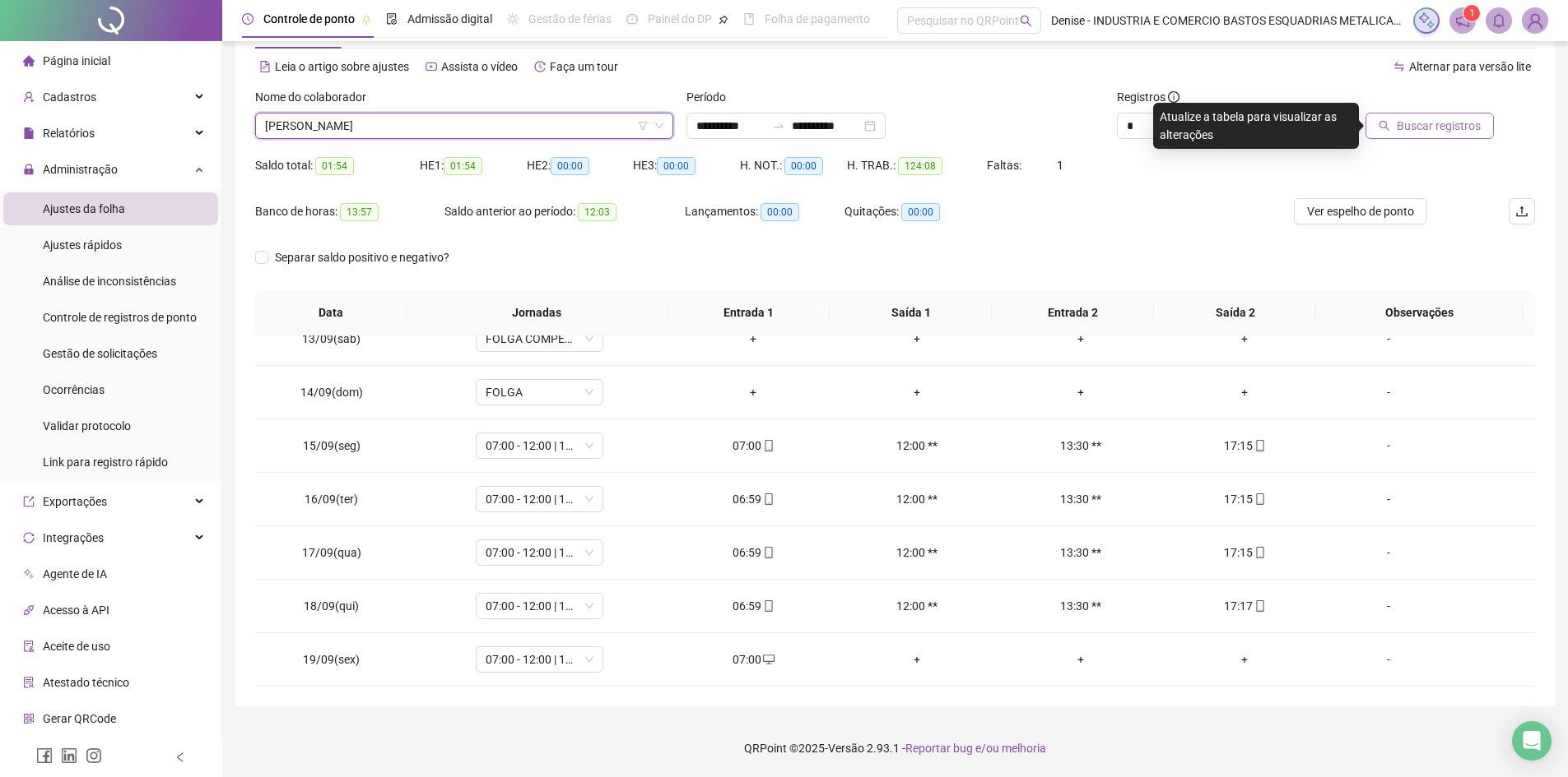
click at [1396, 120] on button "Buscar registros" at bounding box center [1429, 126] width 128 height 26
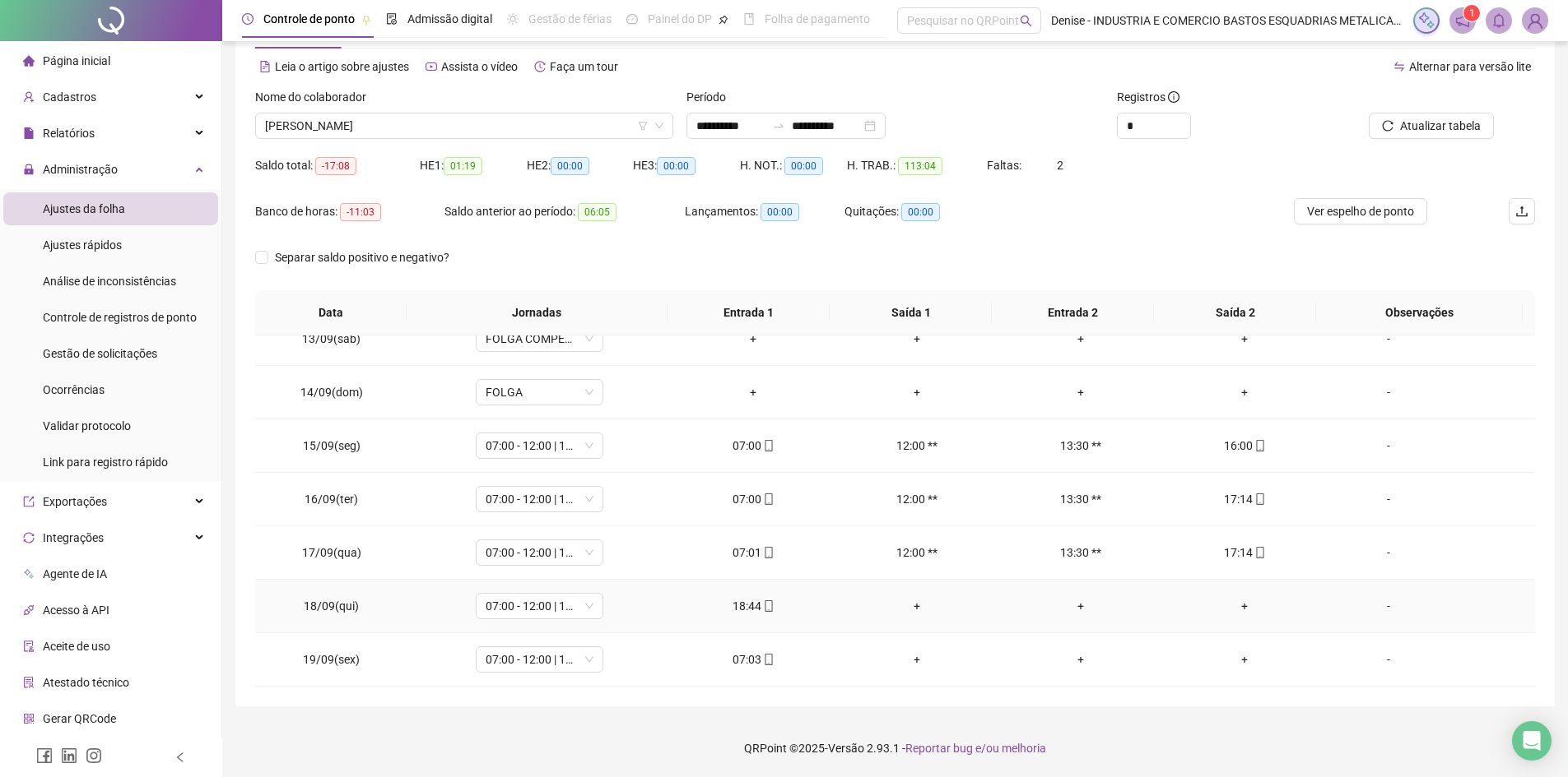
click at [912, 605] on div "+" at bounding box center [917, 606] width 138 height 18
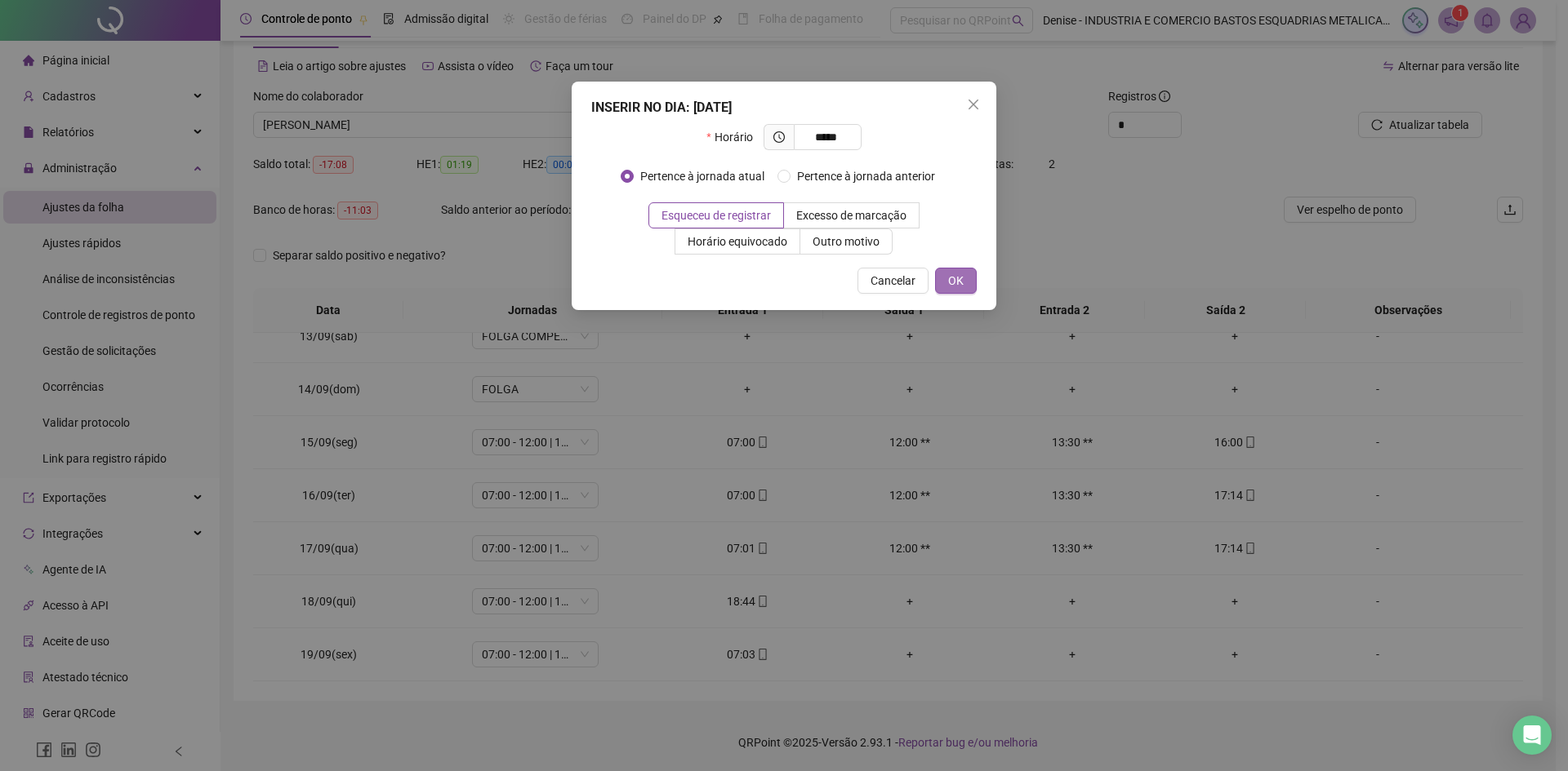
type input "*****"
click at [962, 284] on span "OK" at bounding box center [955, 280] width 16 height 18
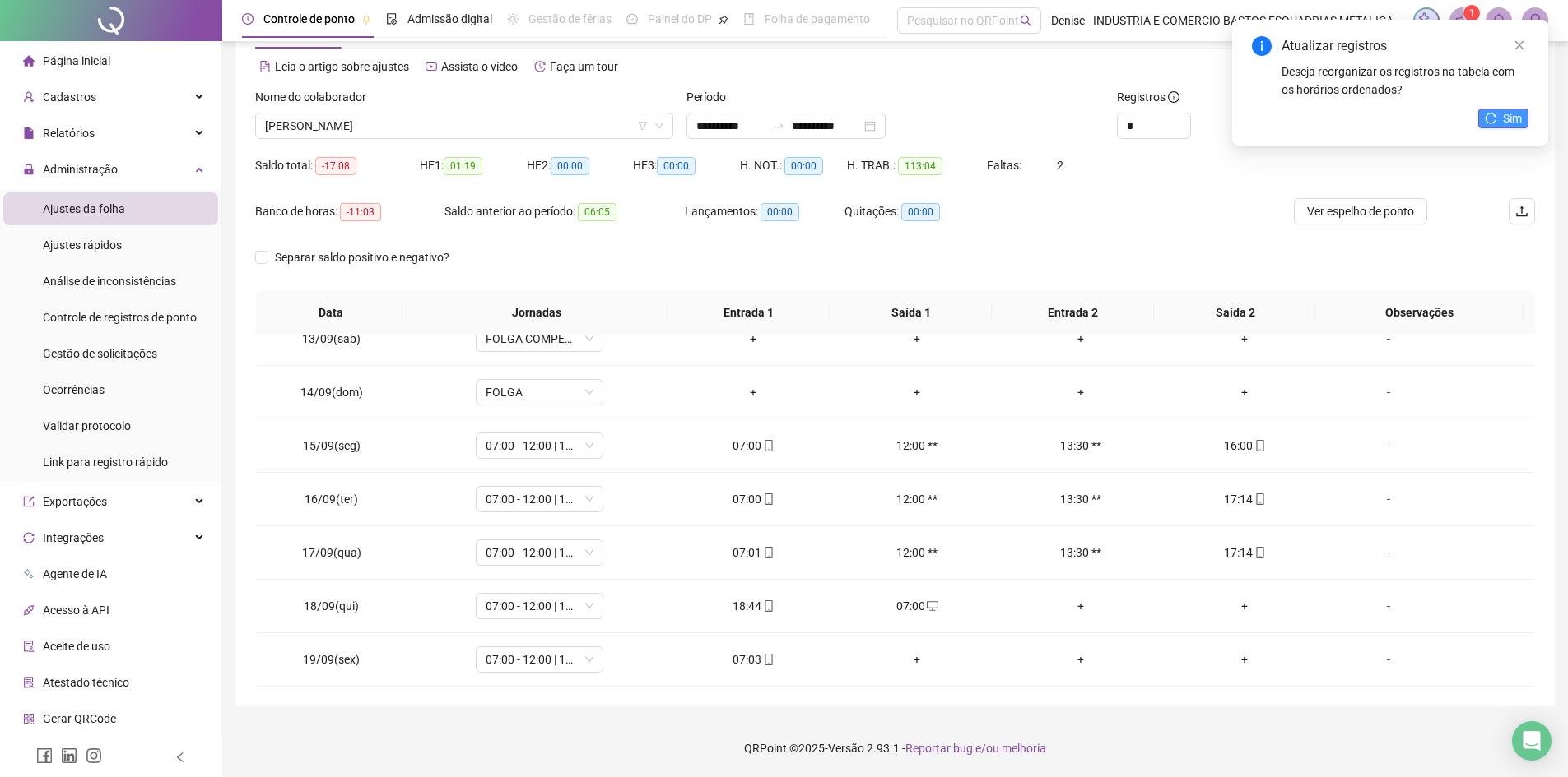
click at [1490, 114] on icon "reload" at bounding box center [1490, 119] width 11 height 11
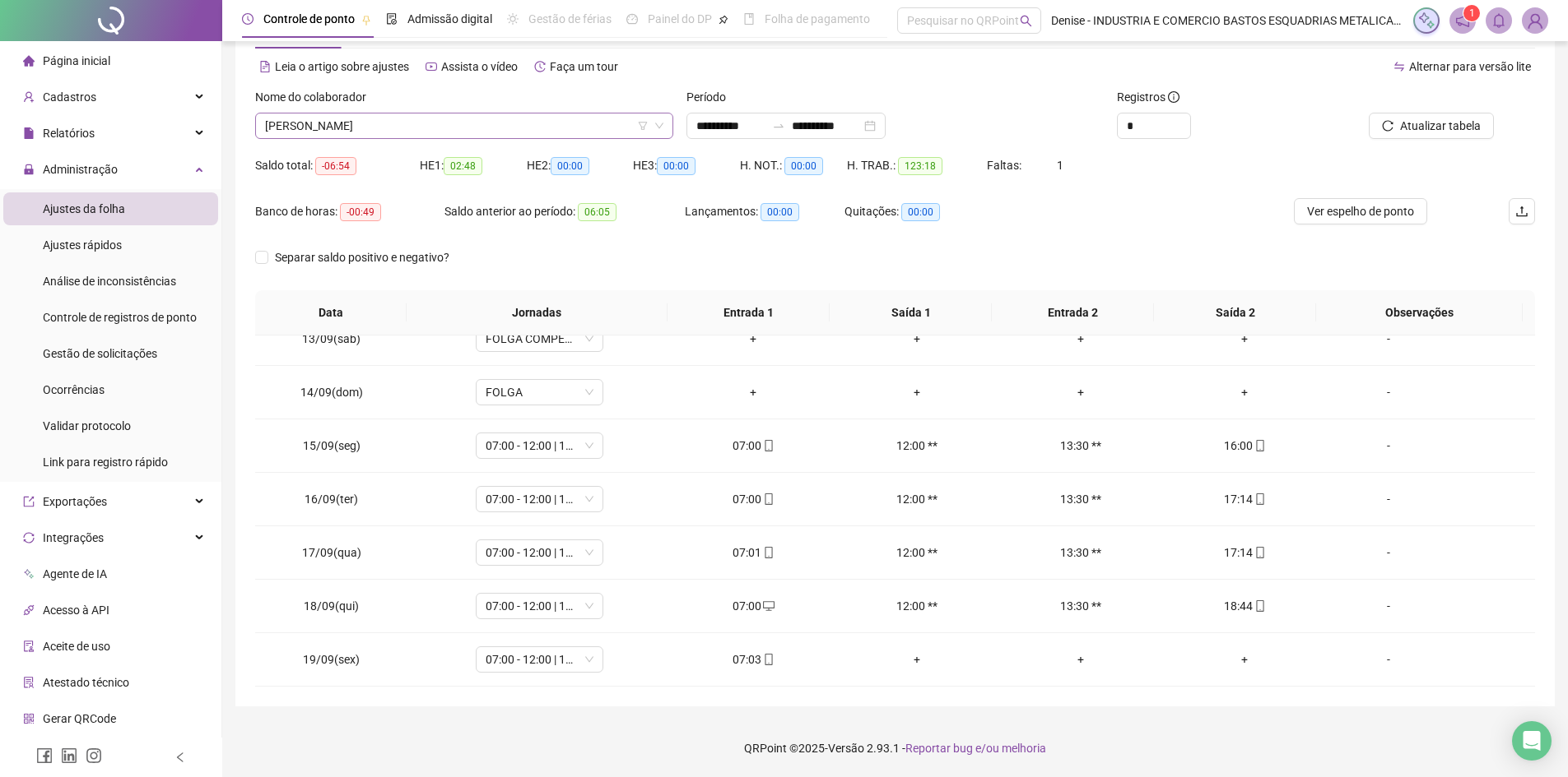
click at [516, 115] on span "[PERSON_NAME]" at bounding box center [464, 125] width 399 height 24
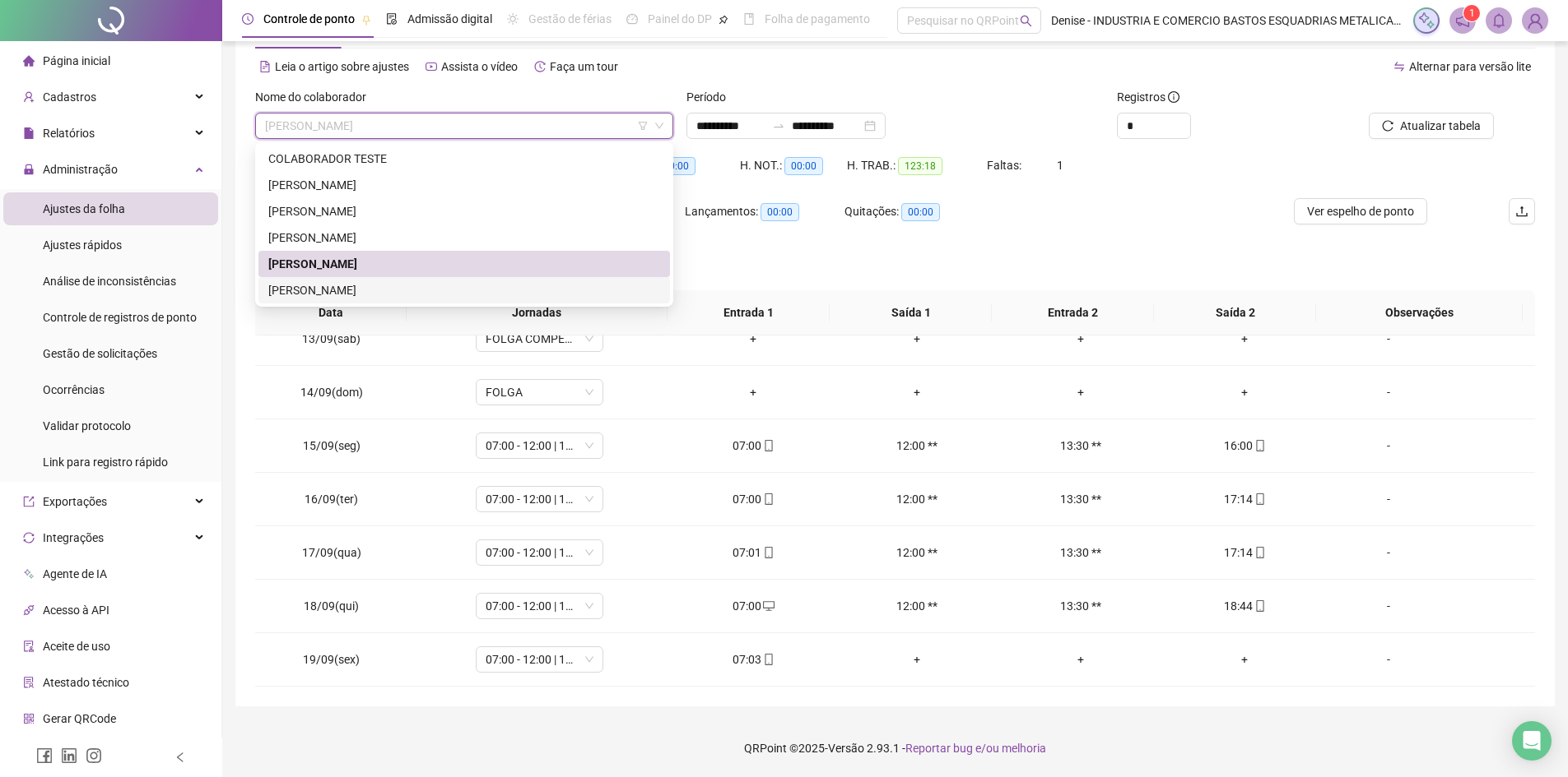
click at [363, 278] on div "[PERSON_NAME]" at bounding box center [464, 290] width 412 height 26
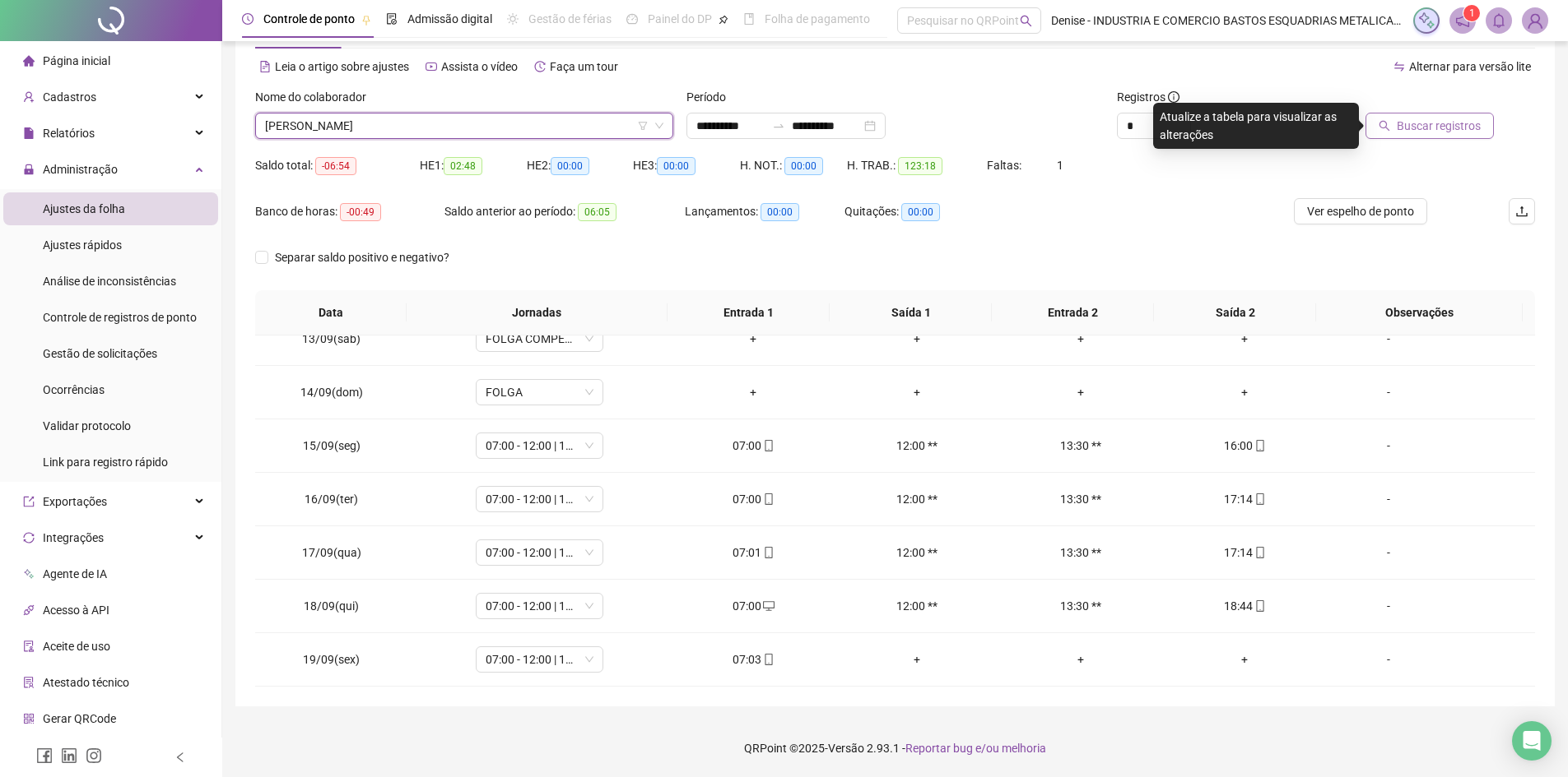
click at [1412, 126] on span "Buscar registros" at bounding box center [1439, 125] width 84 height 18
